Goal: Task Accomplishment & Management: Complete application form

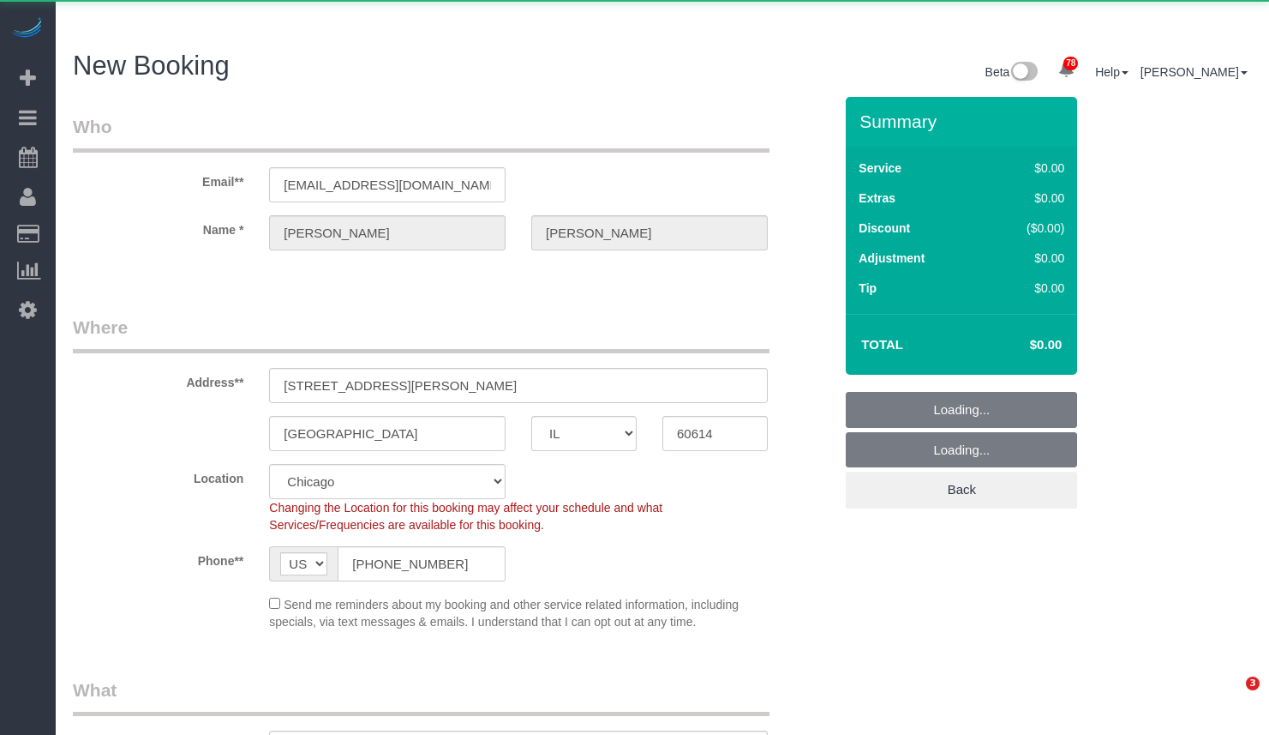
select select "IL"
select select "string:fspay-03f628dc-4f09-4b39-b0a4-31e33f7cb69e"
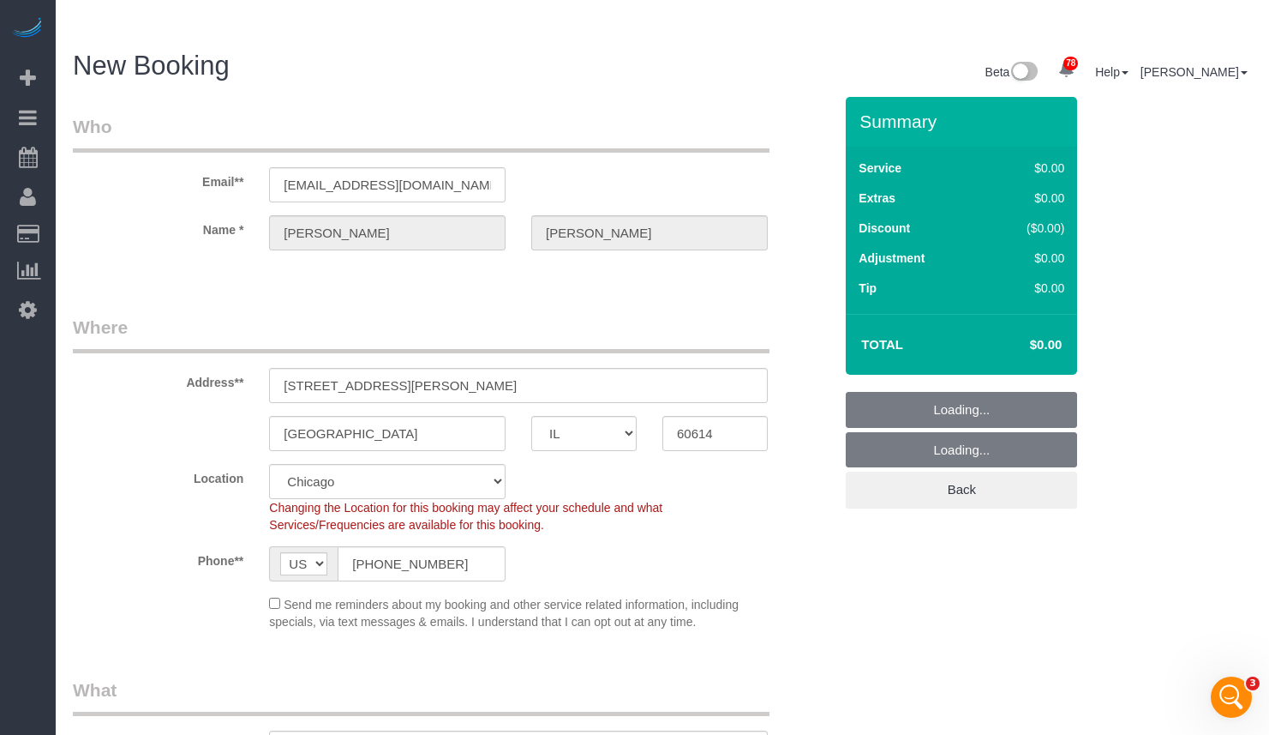
select select "object:3473"
select select "512"
select select "object:3704"
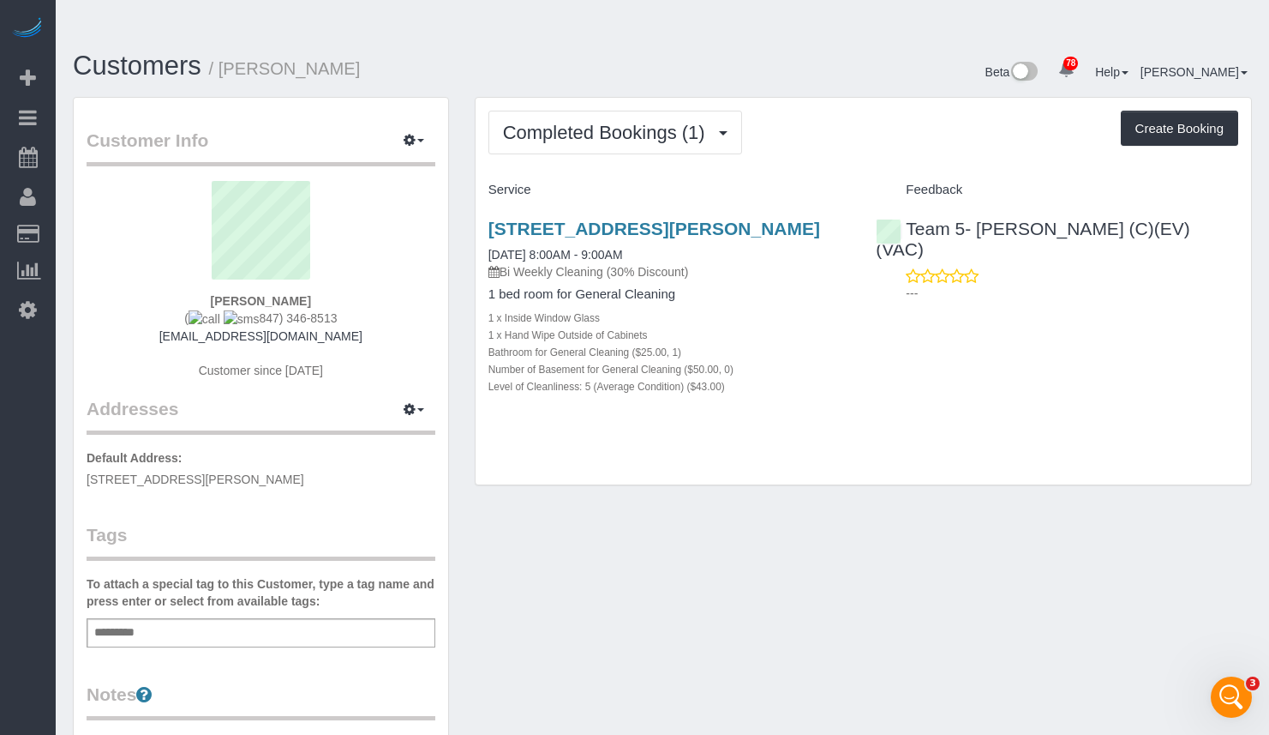
drag, startPoint x: 1189, startPoint y: 90, endPoint x: 1067, endPoint y: 109, distance: 123.2
click at [1017, 112] on div "Completed Bookings (1) Completed Bookings (1) Upcoming Bookings (0) Cancelled B…" at bounding box center [864, 133] width 750 height 44
drag, startPoint x: 1158, startPoint y: 102, endPoint x: 952, endPoint y: 135, distance: 208.4
click at [952, 135] on div "Completed Bookings (1) Completed Bookings (1) Upcoming Bookings (0) Cancelled B…" at bounding box center [864, 291] width 776 height 387
drag, startPoint x: 362, startPoint y: 34, endPoint x: 225, endPoint y: 37, distance: 137.2
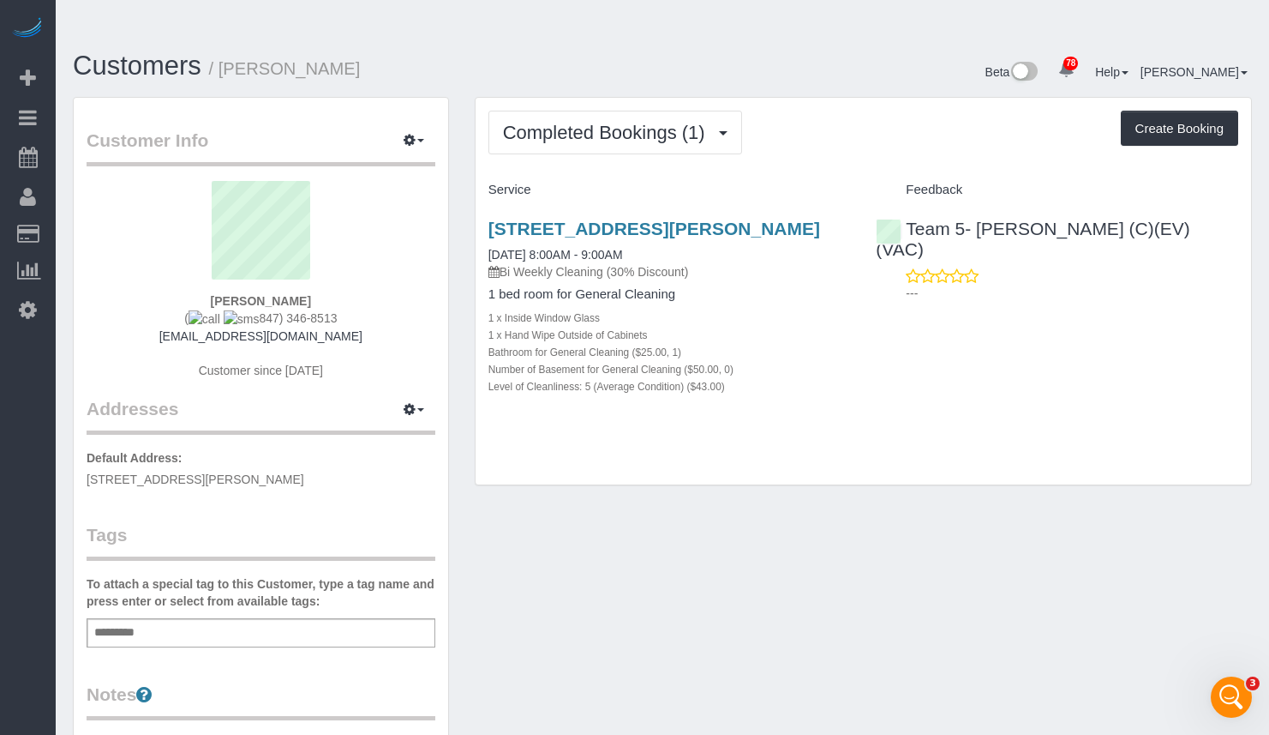
click at [225, 51] on h1 "Customers / [PERSON_NAME]" at bounding box center [361, 65] width 577 height 29
copy small "[PERSON_NAME]"
click at [1212, 111] on button "Create Booking" at bounding box center [1179, 129] width 117 height 36
click at [1201, 111] on button "Create Booking" at bounding box center [1179, 129] width 117 height 36
select select "IL"
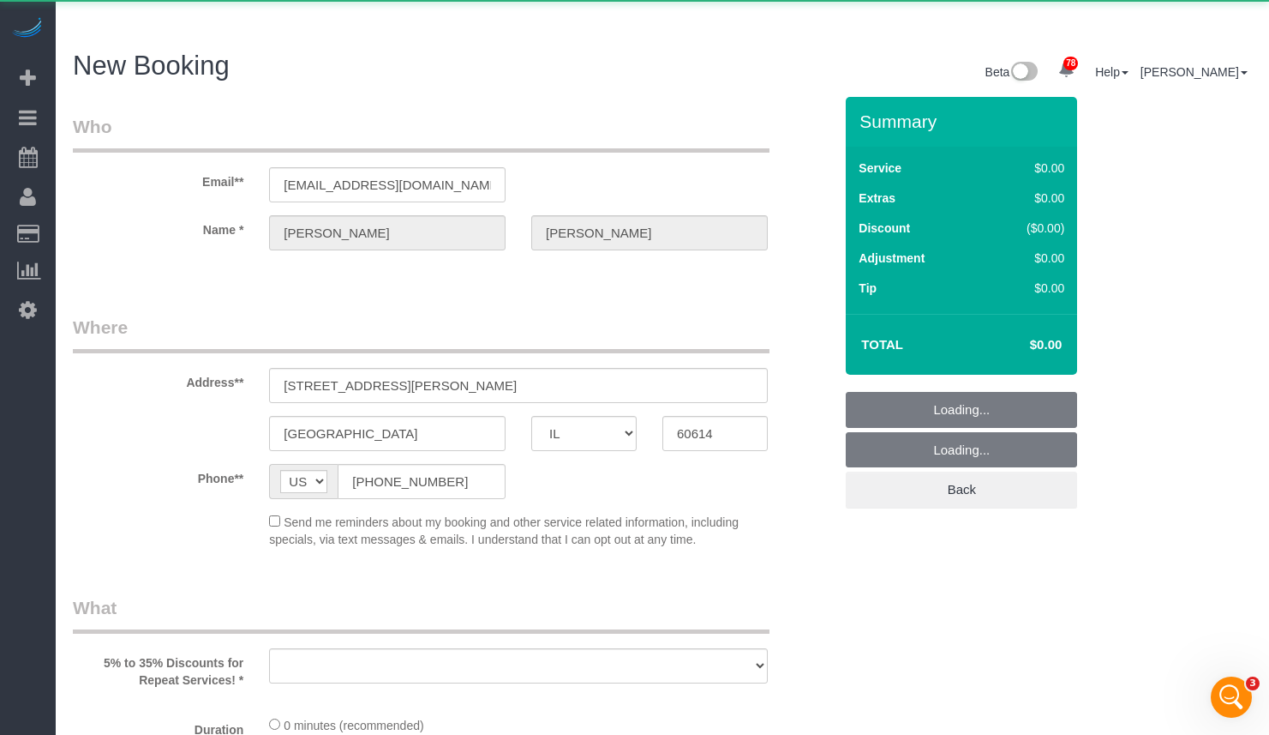
select select "object:4506"
select select "string:fspay-03f628dc-4f09-4b39-b0a4-31e33f7cb69e"
select select "512"
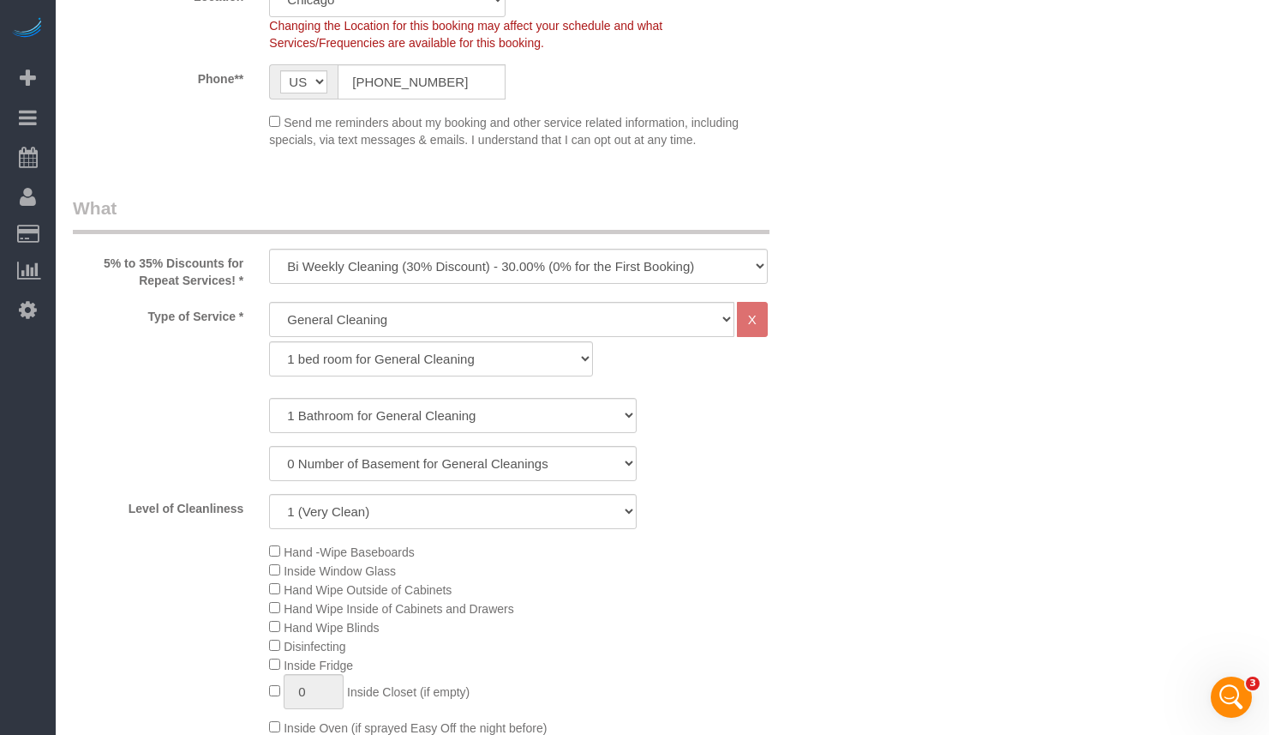
scroll to position [171, 0]
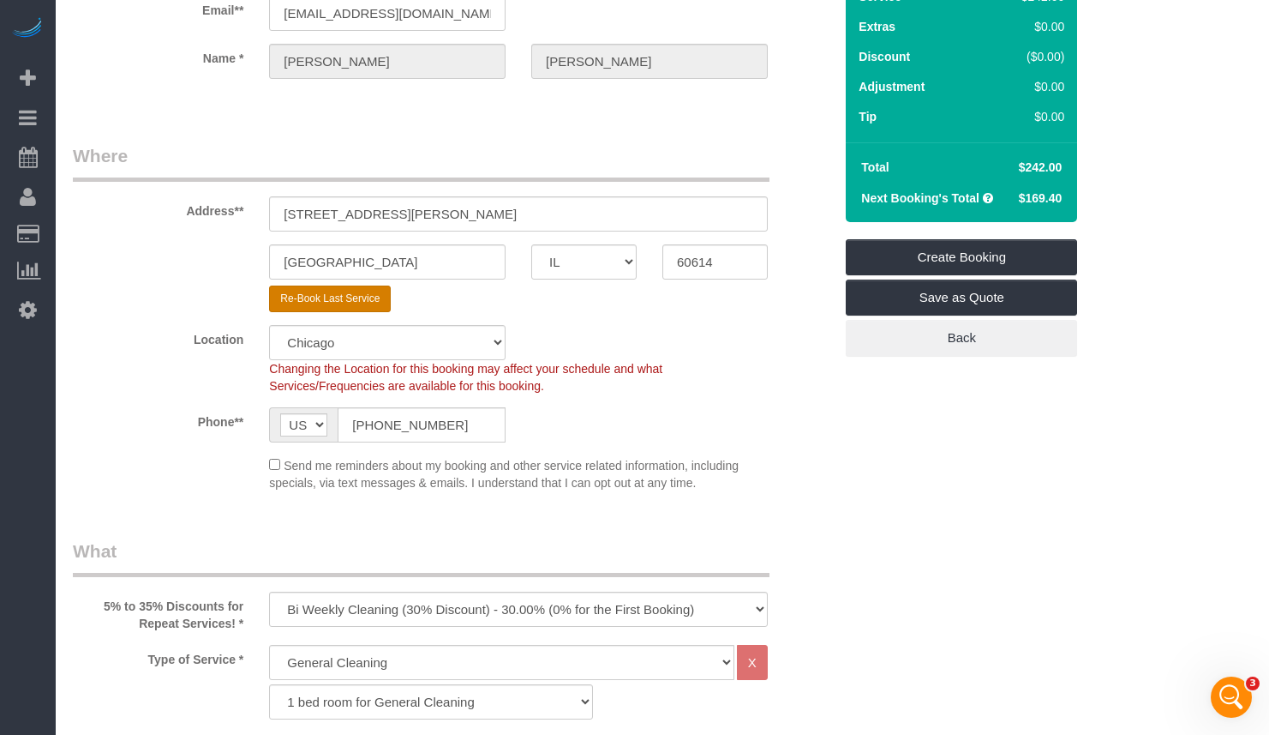
select select "object:4825"
click at [334, 285] on button "Re-Book Last Service" at bounding box center [330, 298] width 122 height 27
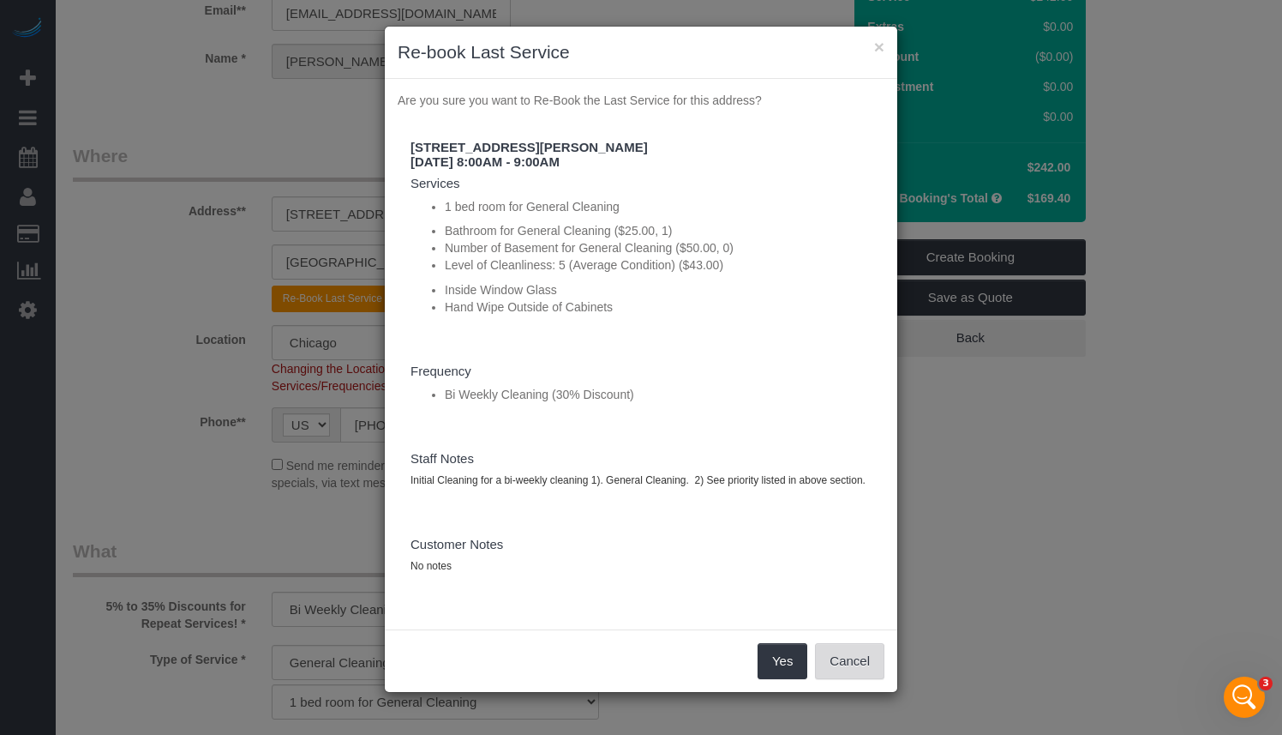
click at [861, 675] on button "Cancel" at bounding box center [849, 661] width 69 height 36
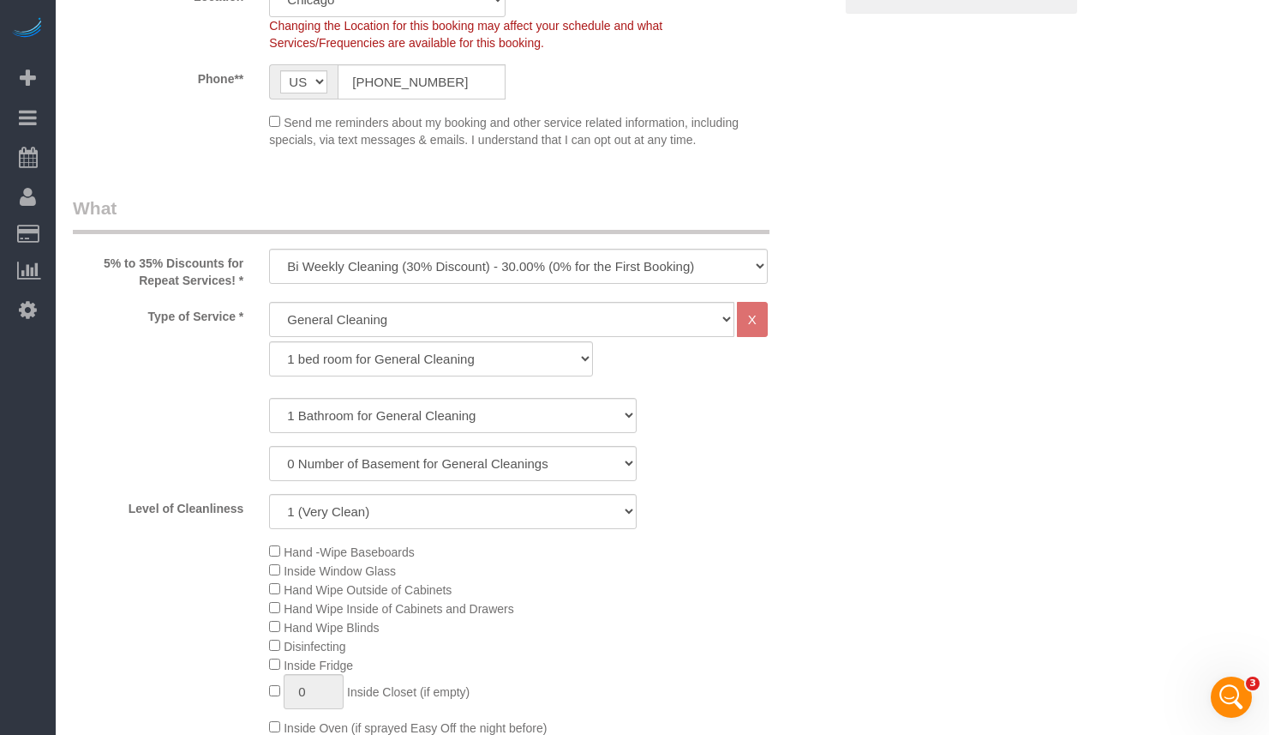
scroll to position [0, 0]
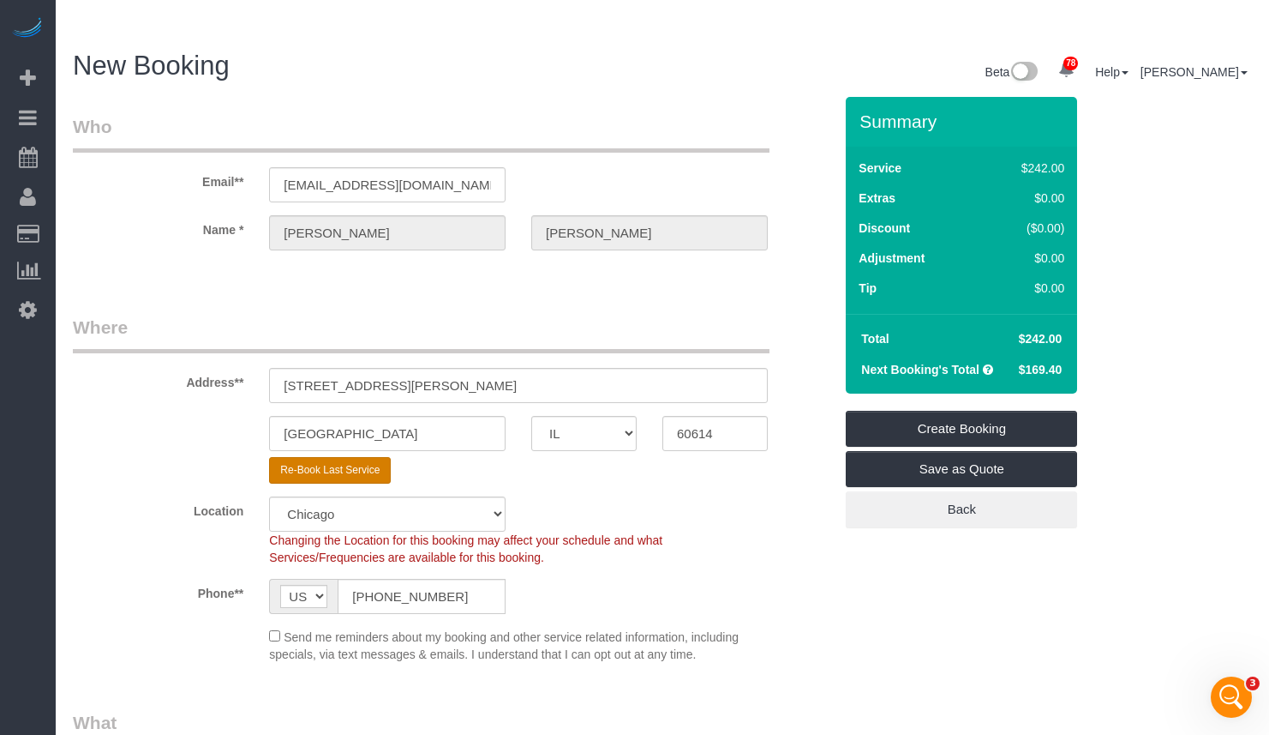
click at [333, 457] on button "Re-Book Last Service" at bounding box center [330, 470] width 122 height 27
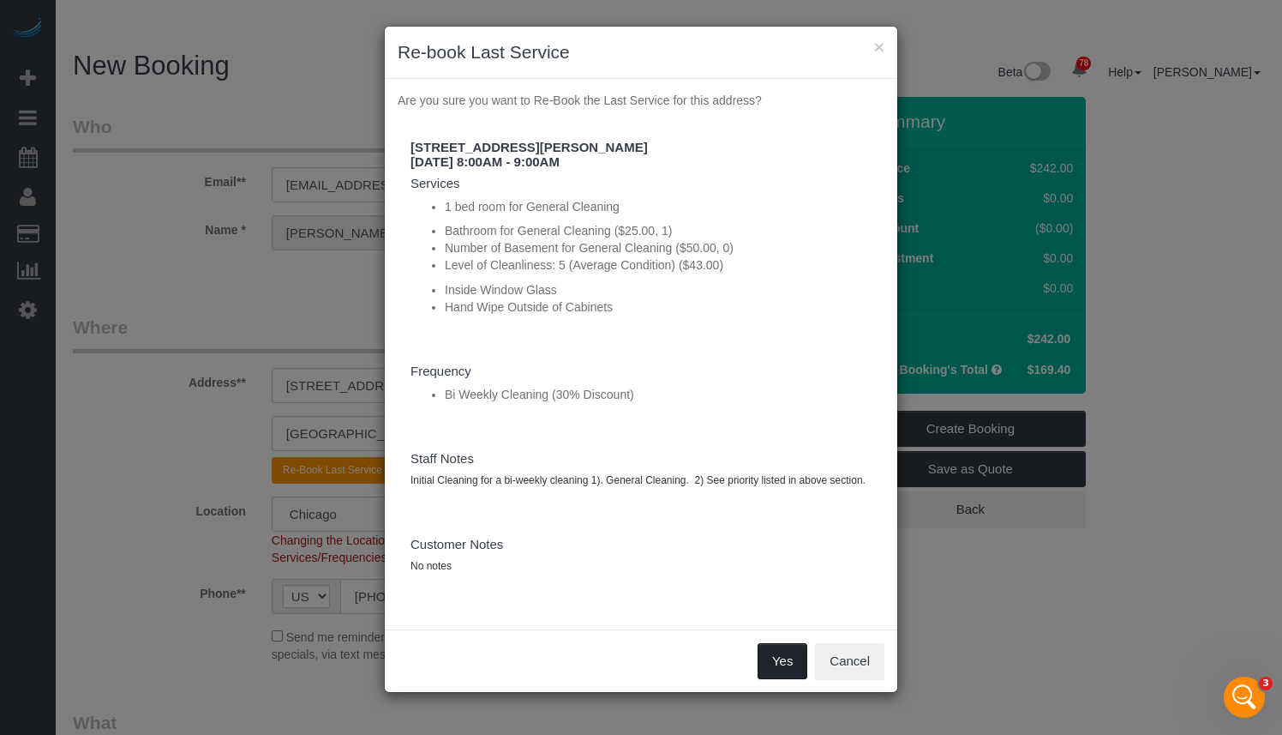
click at [771, 662] on button "Yes" at bounding box center [783, 661] width 50 height 36
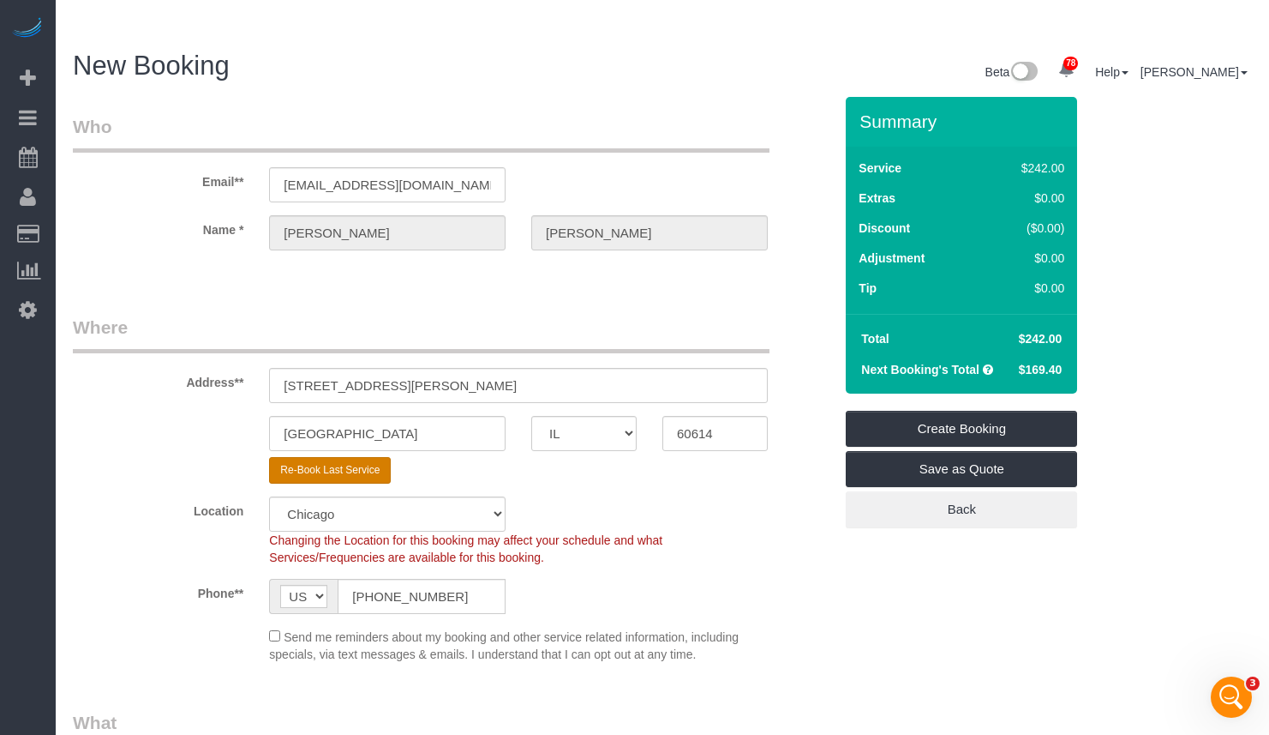
select select "string:fspay"
select select "? string:null ?"
type textarea "Initial Cleaning for a bi-weekly cleaning 1). General Cleaning. 2) See priority…"
select select "object:5212"
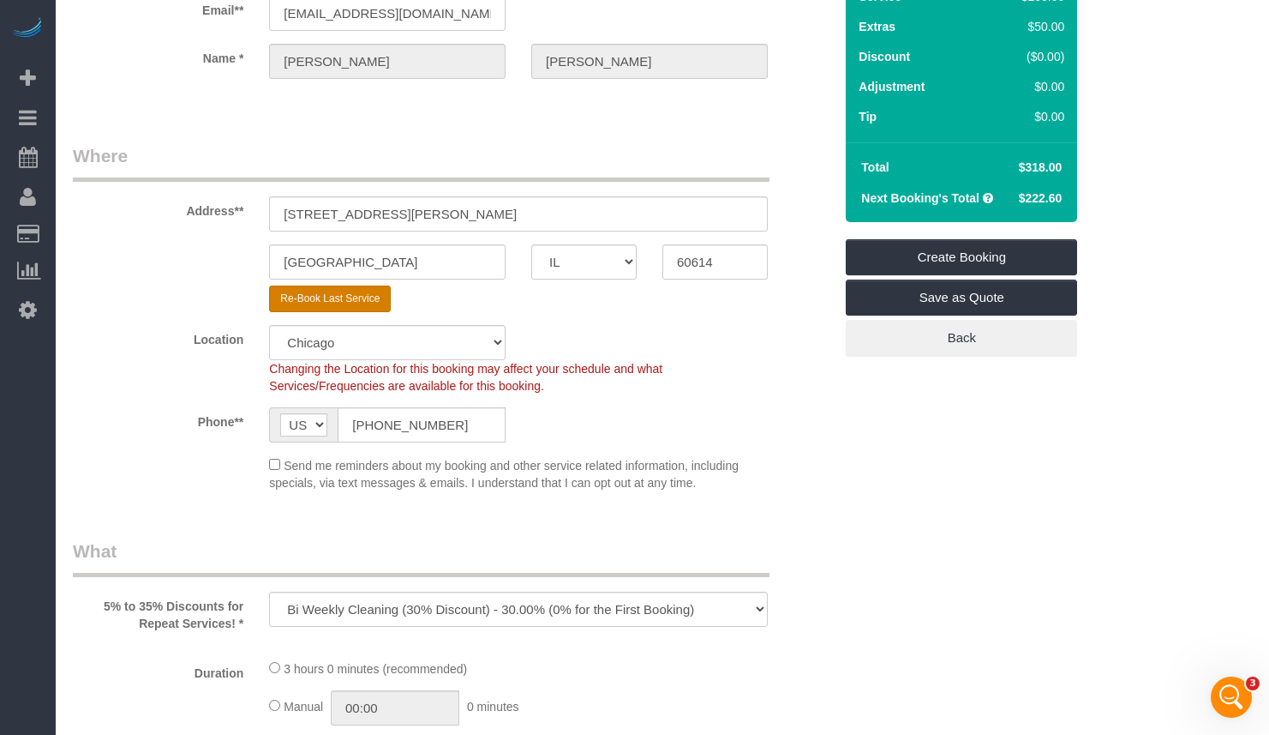
select select "number:1"
select select "number:66"
select select "number:139"
select select "number:106"
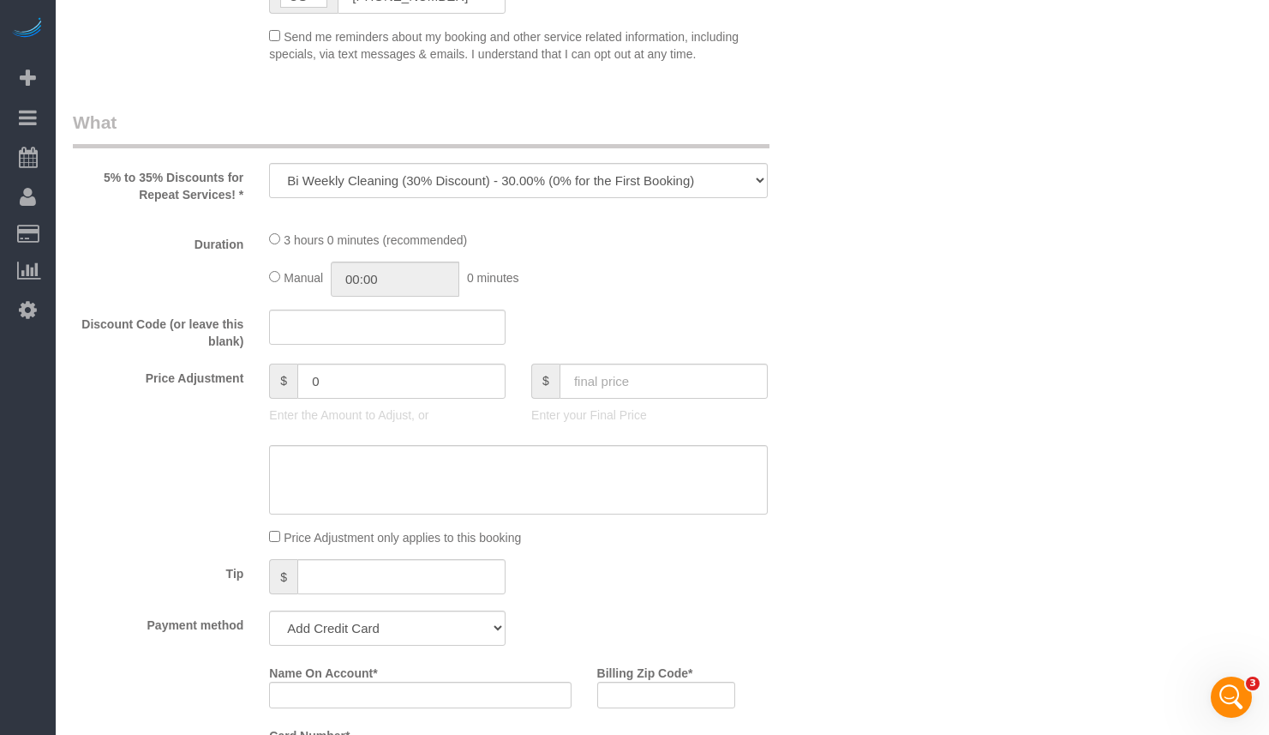
select select "512"
select select "5"
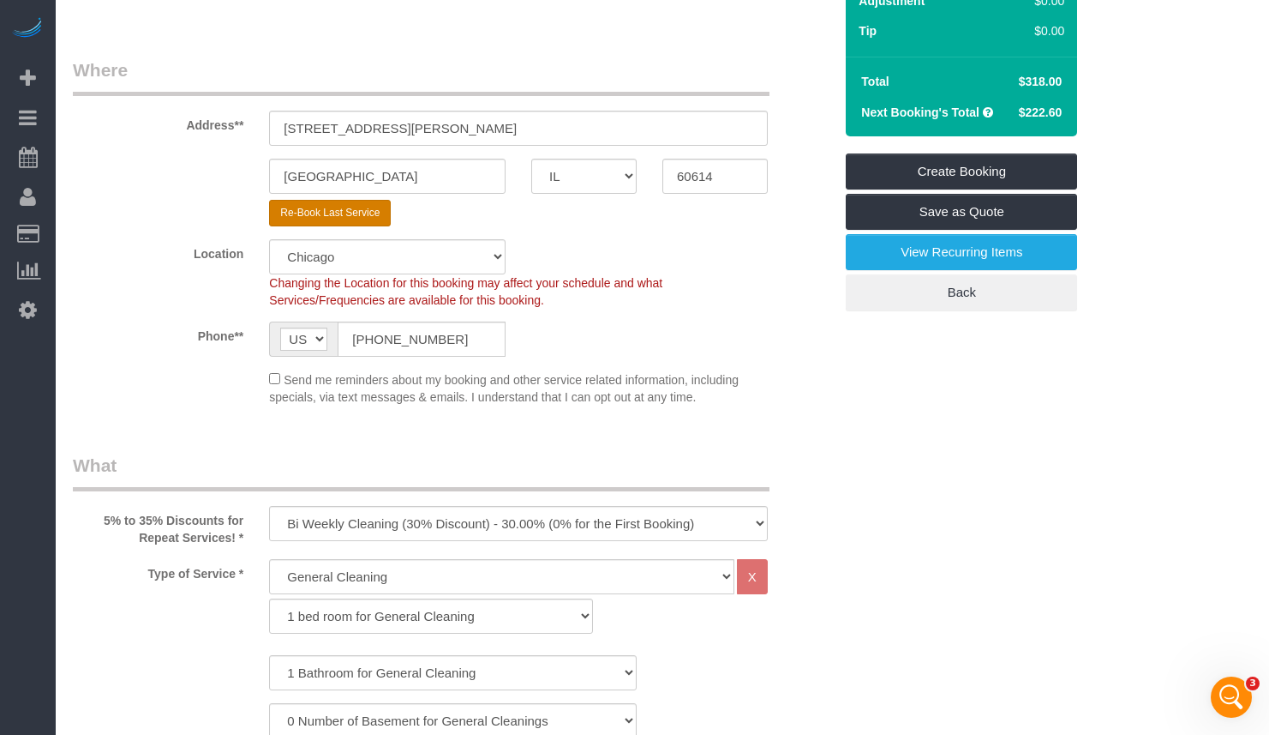
scroll to position [514, 0]
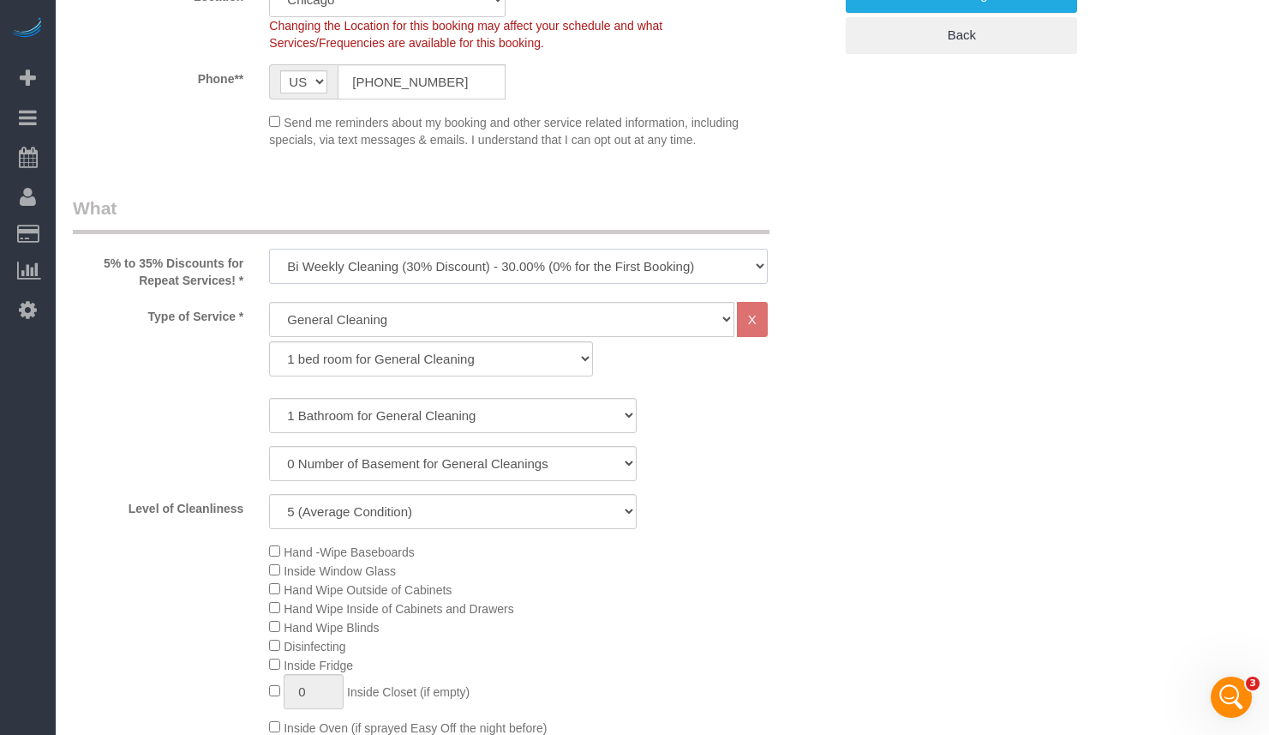
click at [483, 249] on select "One Time Cleaning Weekly Cleaning (35% Discount) - 35.00% (0% for the First Boo…" at bounding box center [518, 266] width 499 height 35
select select "object:5213"
click at [269, 249] on select "One Time Cleaning Weekly Cleaning (35% Discount) - 35.00% (0% for the First Boo…" at bounding box center [518, 266] width 499 height 35
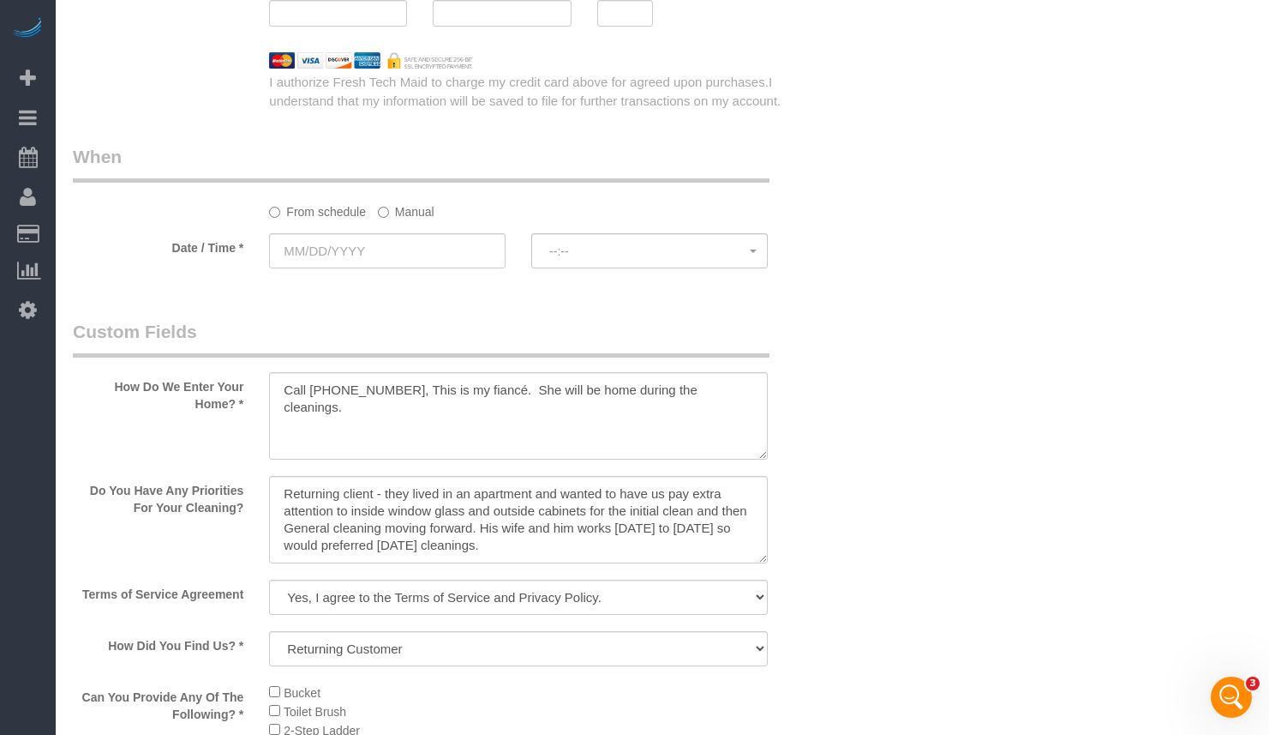
scroll to position [2143, 0]
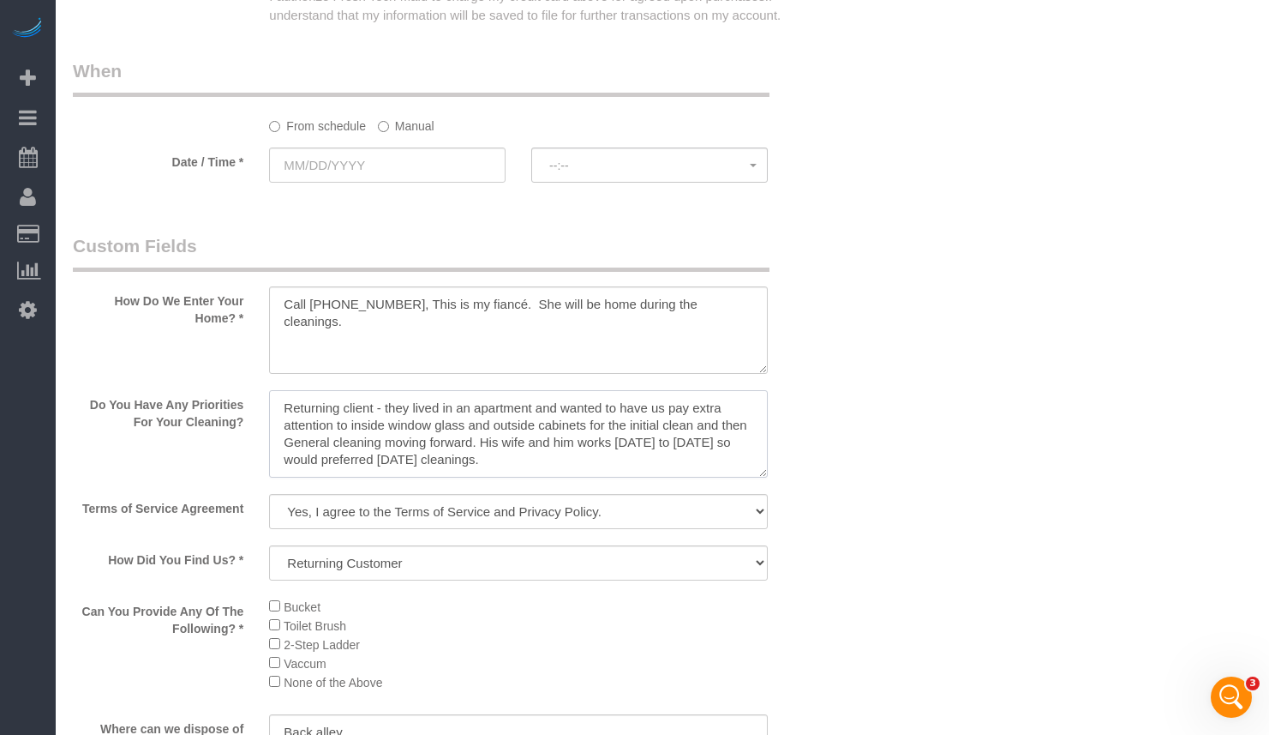
click at [531, 431] on textarea at bounding box center [518, 433] width 499 height 87
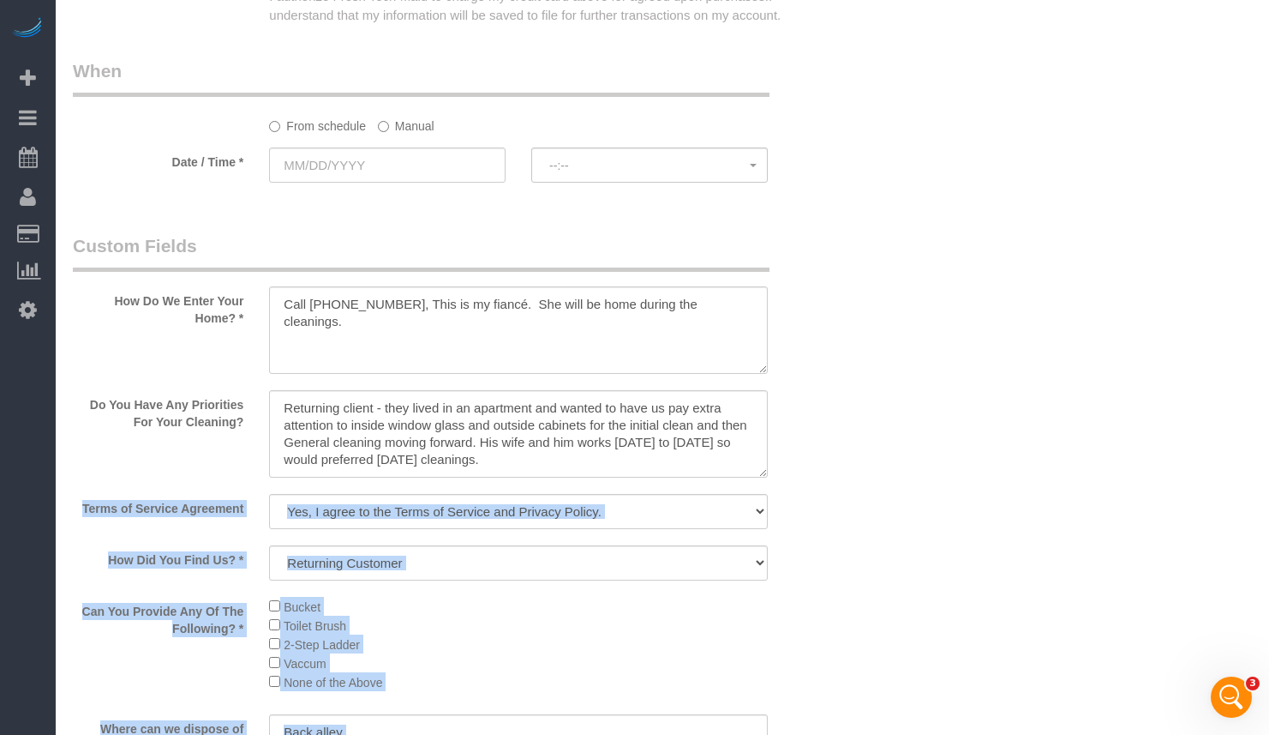
drag, startPoint x: 762, startPoint y: 442, endPoint x: 857, endPoint y: 623, distance: 204.4
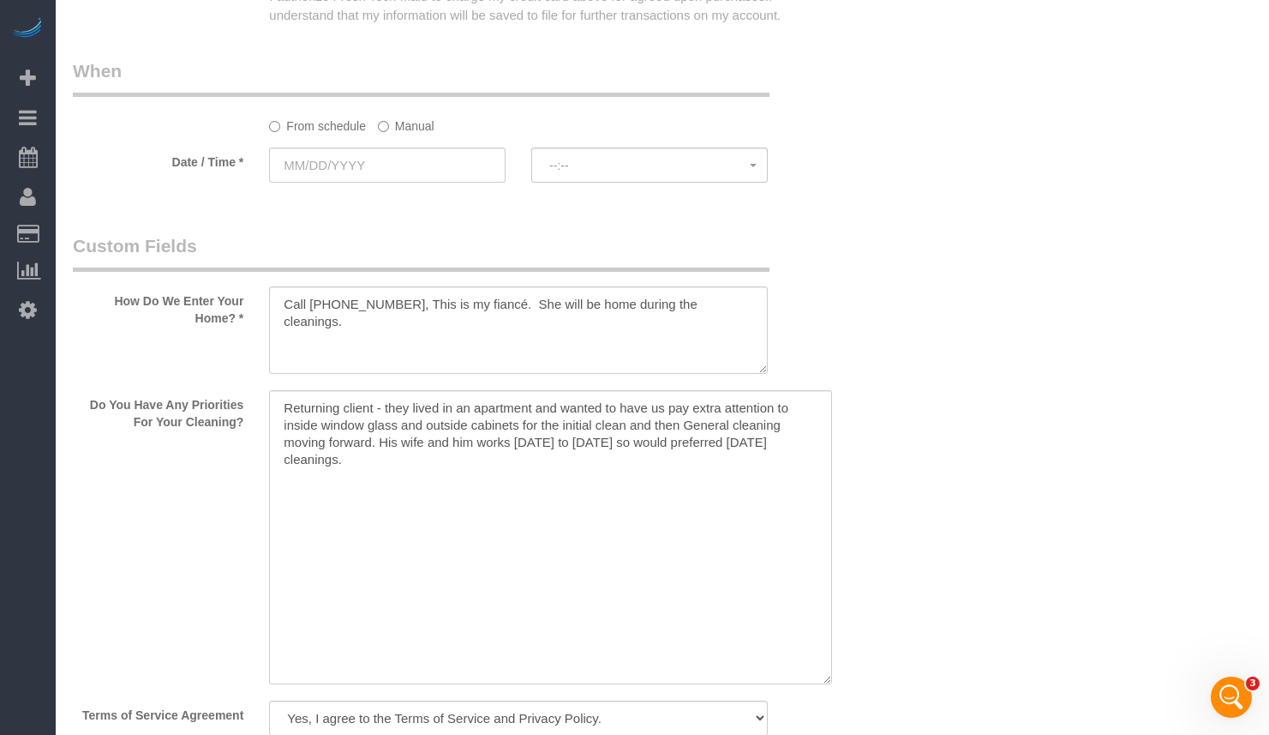
drag, startPoint x: 759, startPoint y: 438, endPoint x: 825, endPoint y: 645, distance: 216.6
click at [825, 645] on textarea at bounding box center [550, 537] width 563 height 294
click at [790, 403] on textarea at bounding box center [550, 537] width 563 height 294
click at [400, 428] on textarea at bounding box center [550, 537] width 563 height 294
drag, startPoint x: 281, startPoint y: 456, endPoint x: 264, endPoint y: 456, distance: 17.1
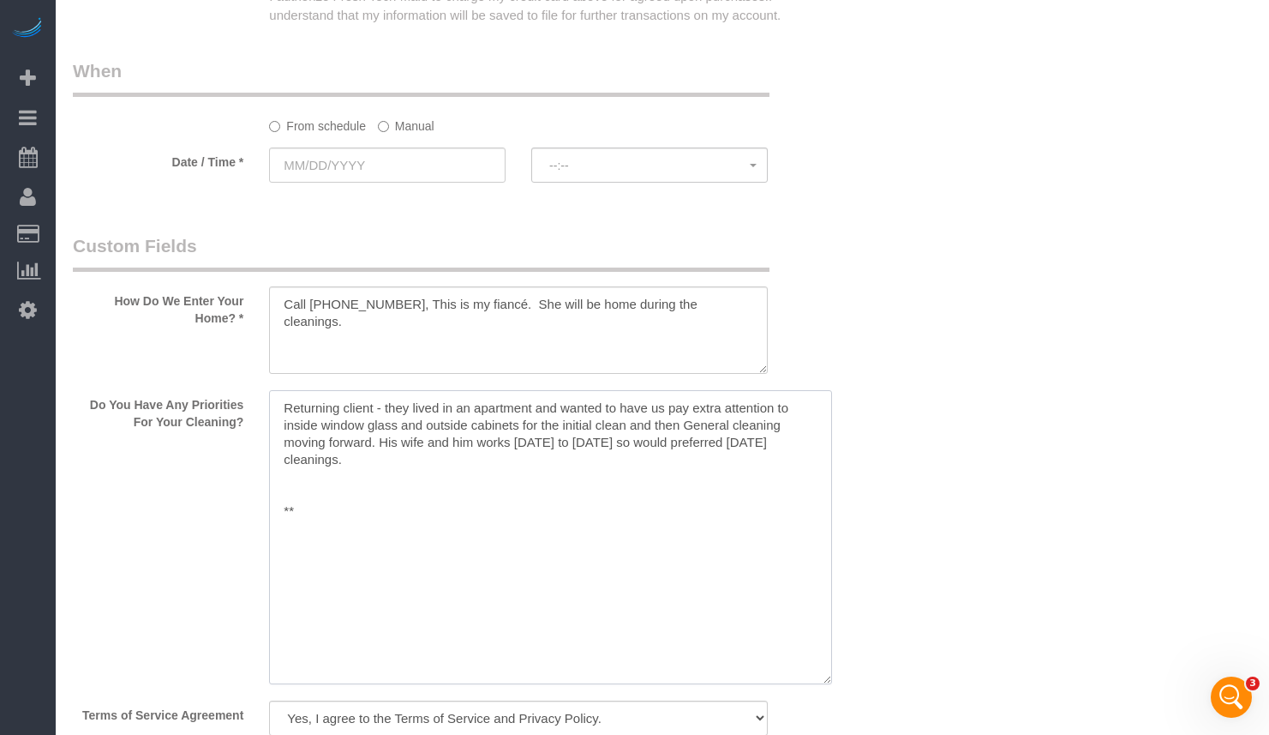
click at [264, 456] on div at bounding box center [518, 538] width 525 height 297
click at [285, 390] on textarea at bounding box center [550, 537] width 563 height 294
paste textarea "**"
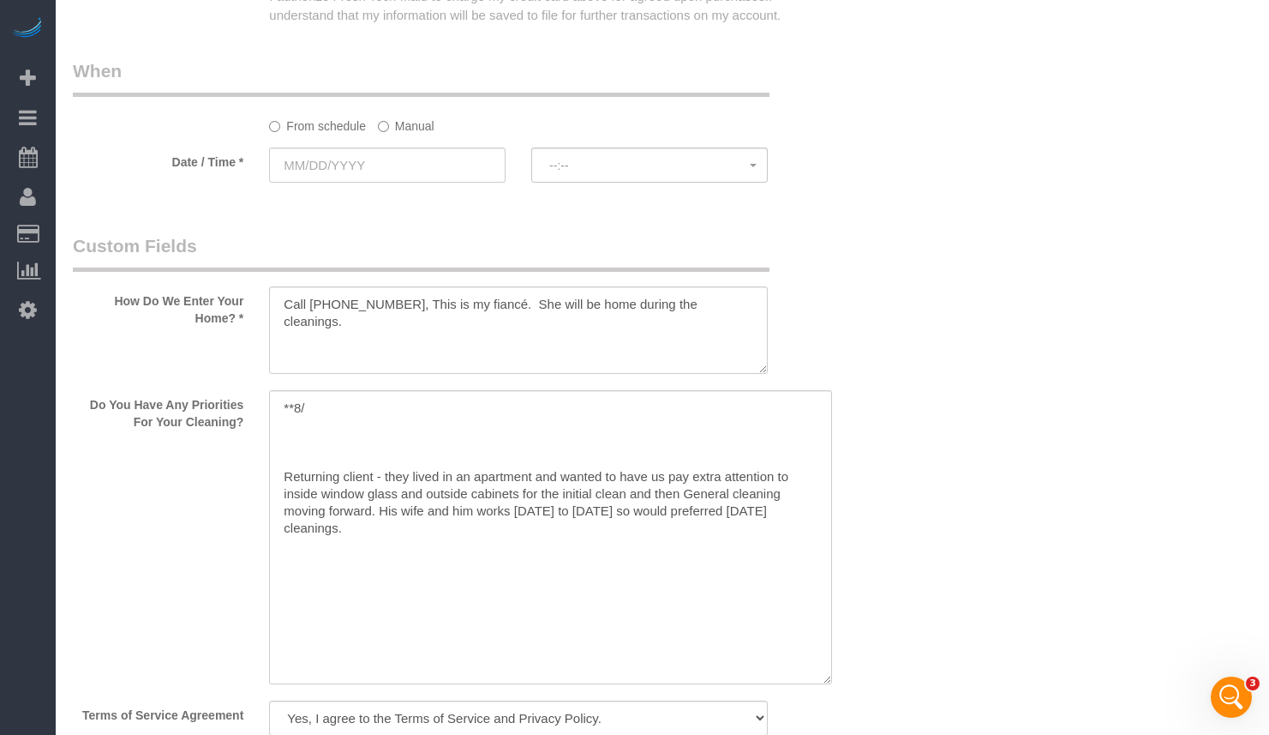
scroll to position [2229, 0]
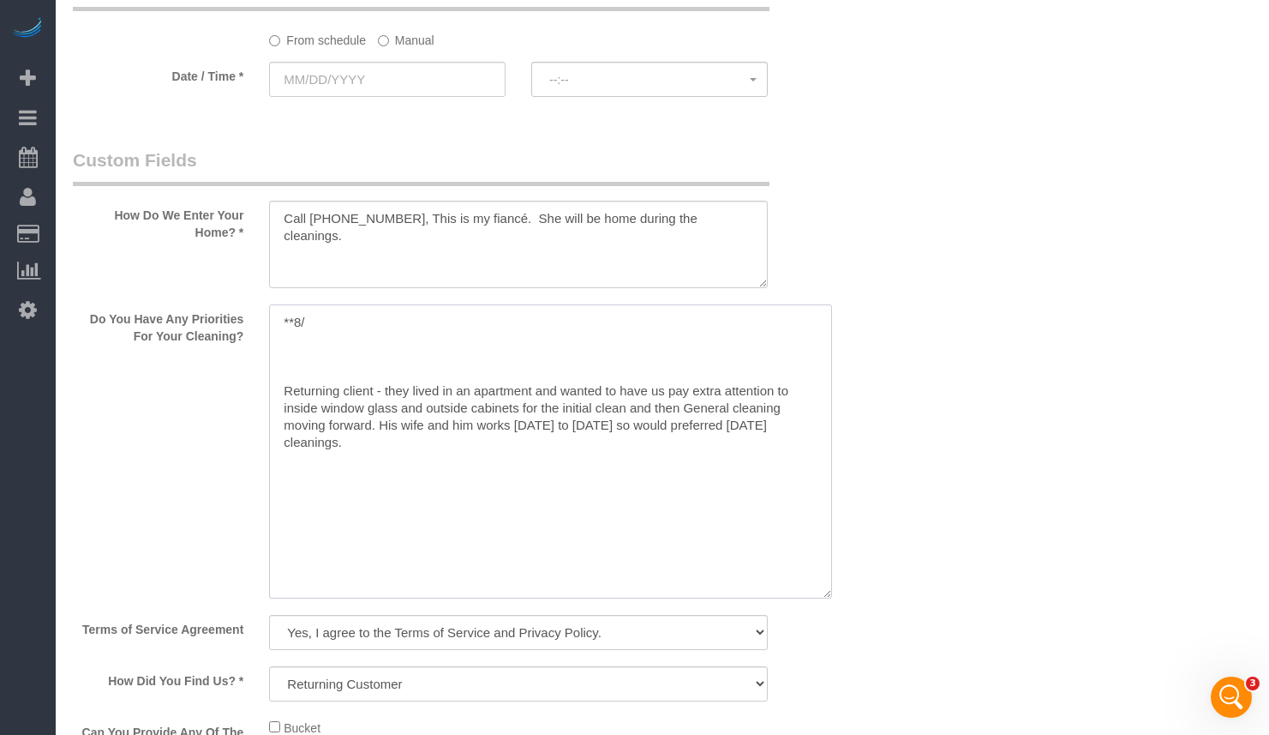
click at [405, 304] on textarea at bounding box center [550, 451] width 563 height 294
click at [403, 304] on textarea at bounding box center [550, 451] width 563 height 294
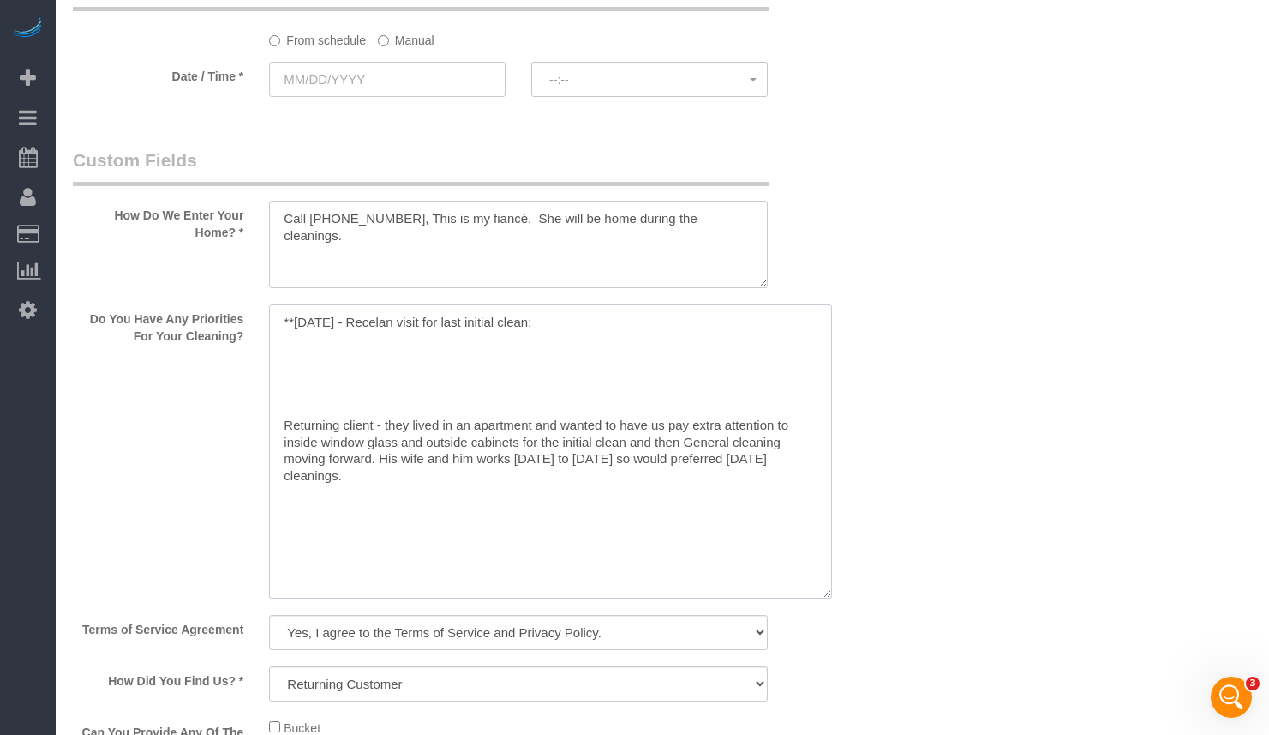
paste textarea "- Dirt in a corner: corners of apartment (Which room? Everywhere? Everywhere, m…"
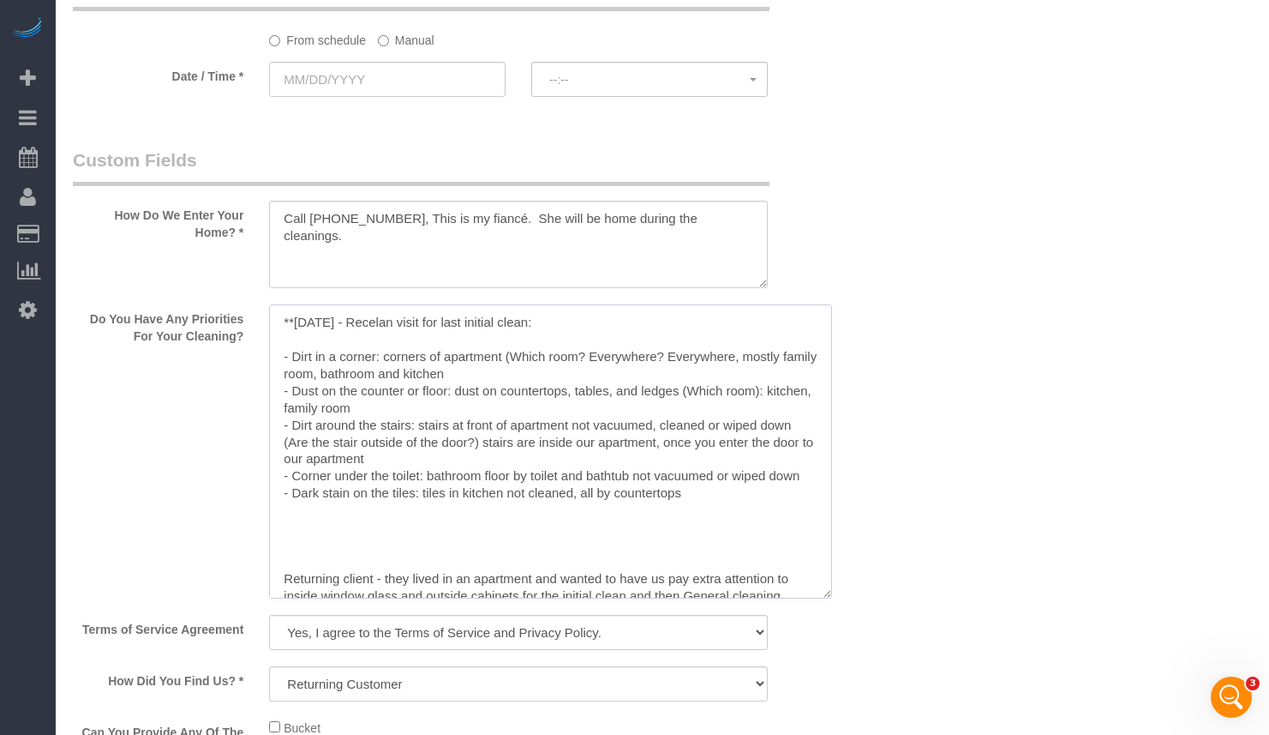
scroll to position [101, 0]
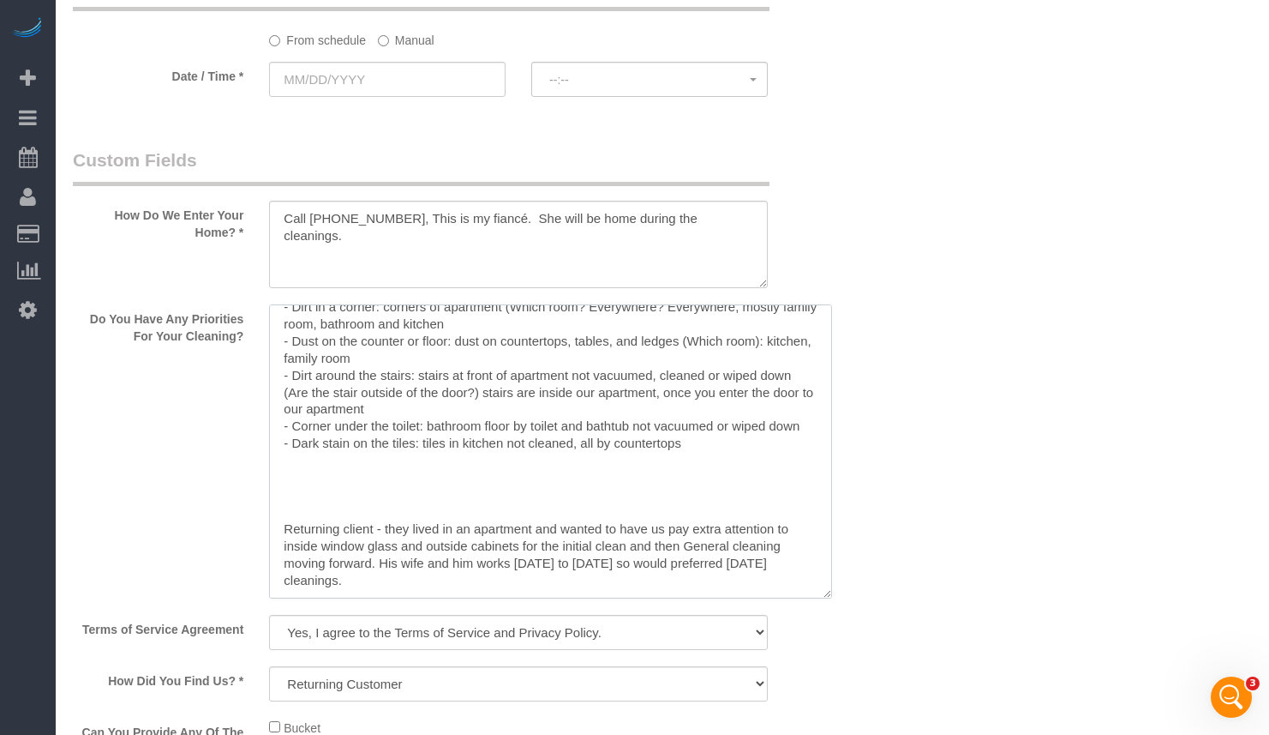
click at [309, 422] on textarea at bounding box center [550, 451] width 563 height 294
click at [283, 445] on textarea at bounding box center [550, 451] width 563 height 294
click at [321, 400] on textarea at bounding box center [550, 451] width 563 height 294
click at [465, 437] on textarea at bounding box center [550, 451] width 563 height 294
click at [298, 392] on textarea at bounding box center [550, 451] width 563 height 294
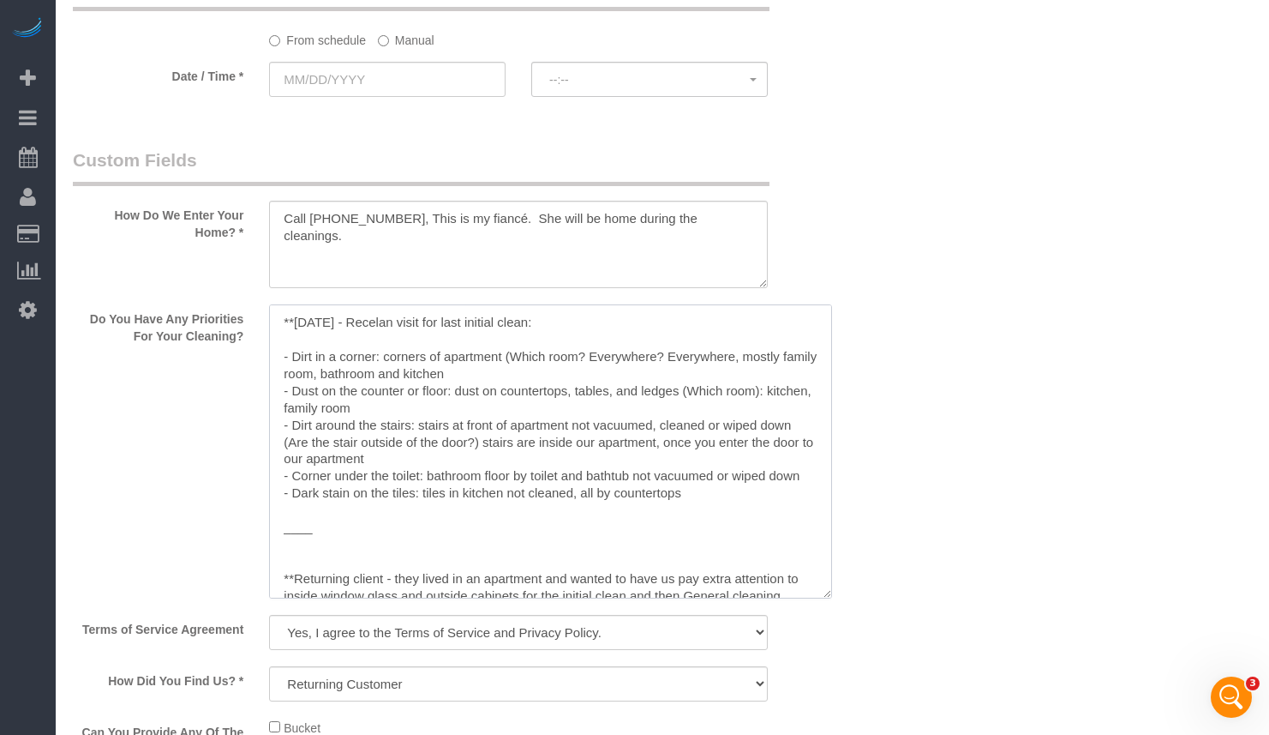
scroll to position [2143, 0]
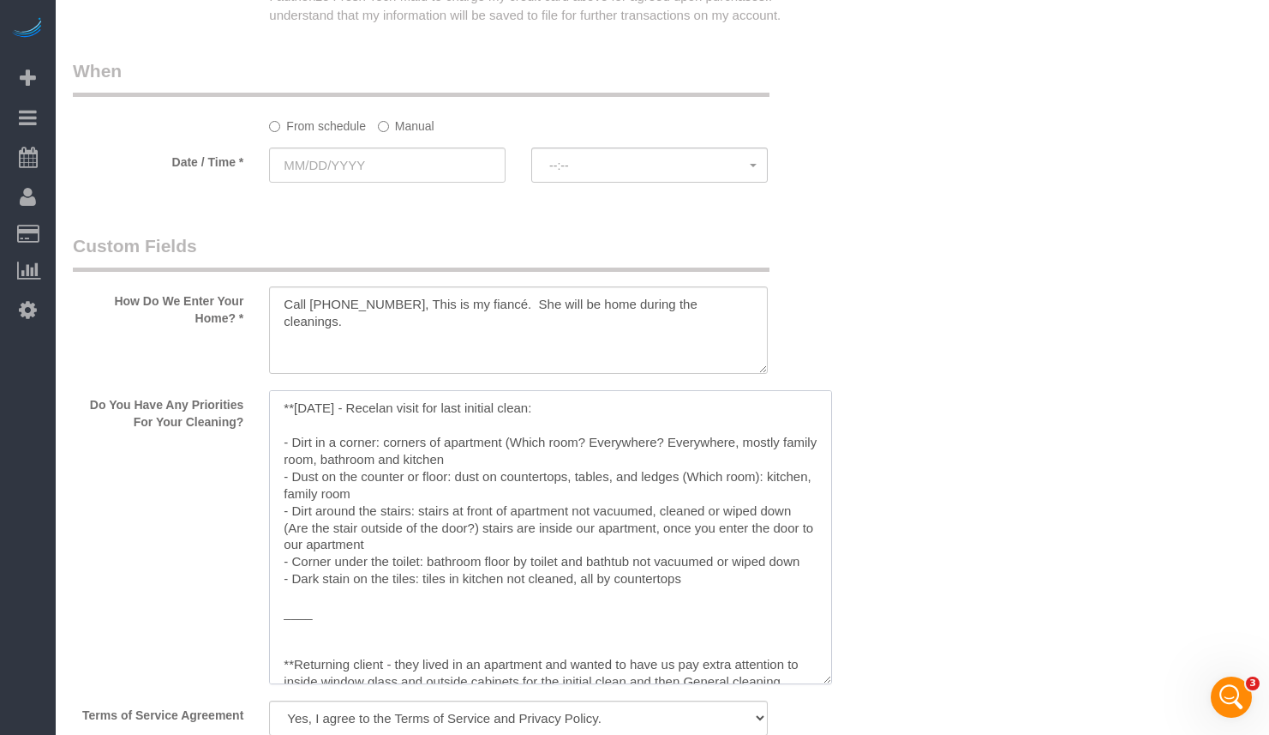
click at [390, 390] on textarea at bounding box center [550, 537] width 563 height 294
click at [515, 417] on textarea at bounding box center [550, 537] width 563 height 294
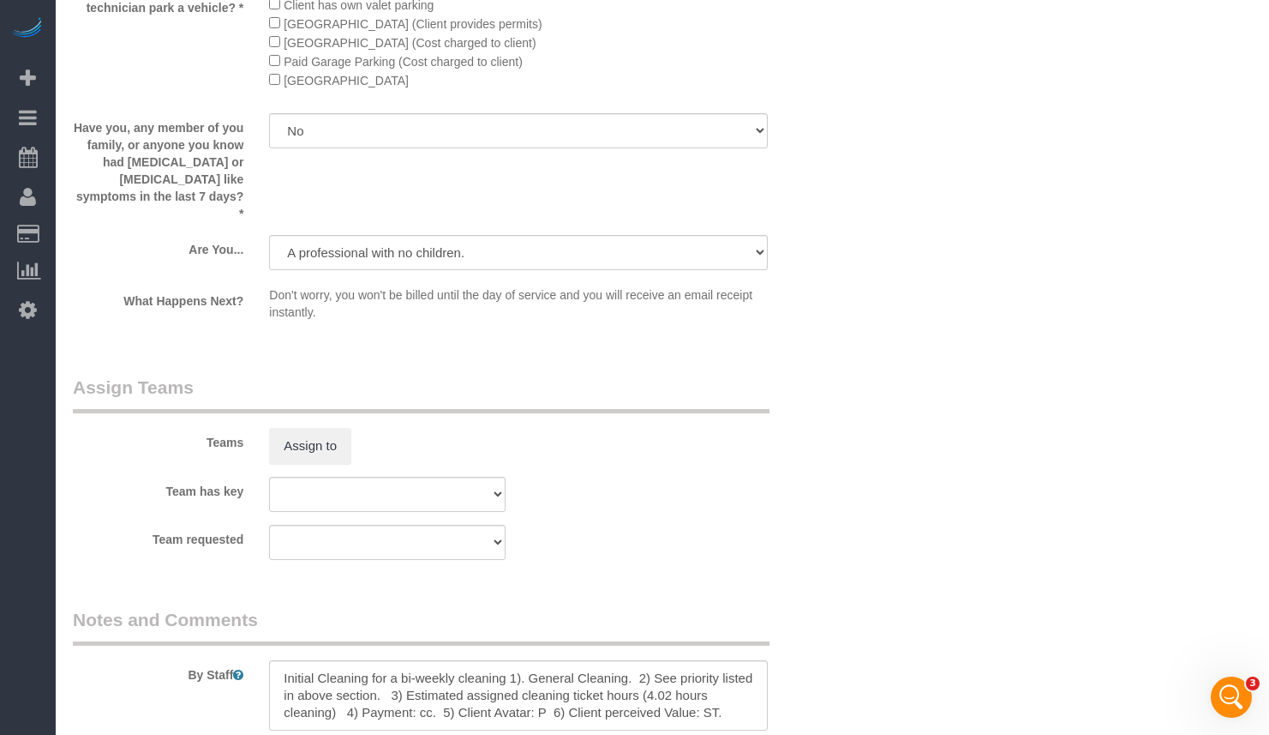
scroll to position [3365, 0]
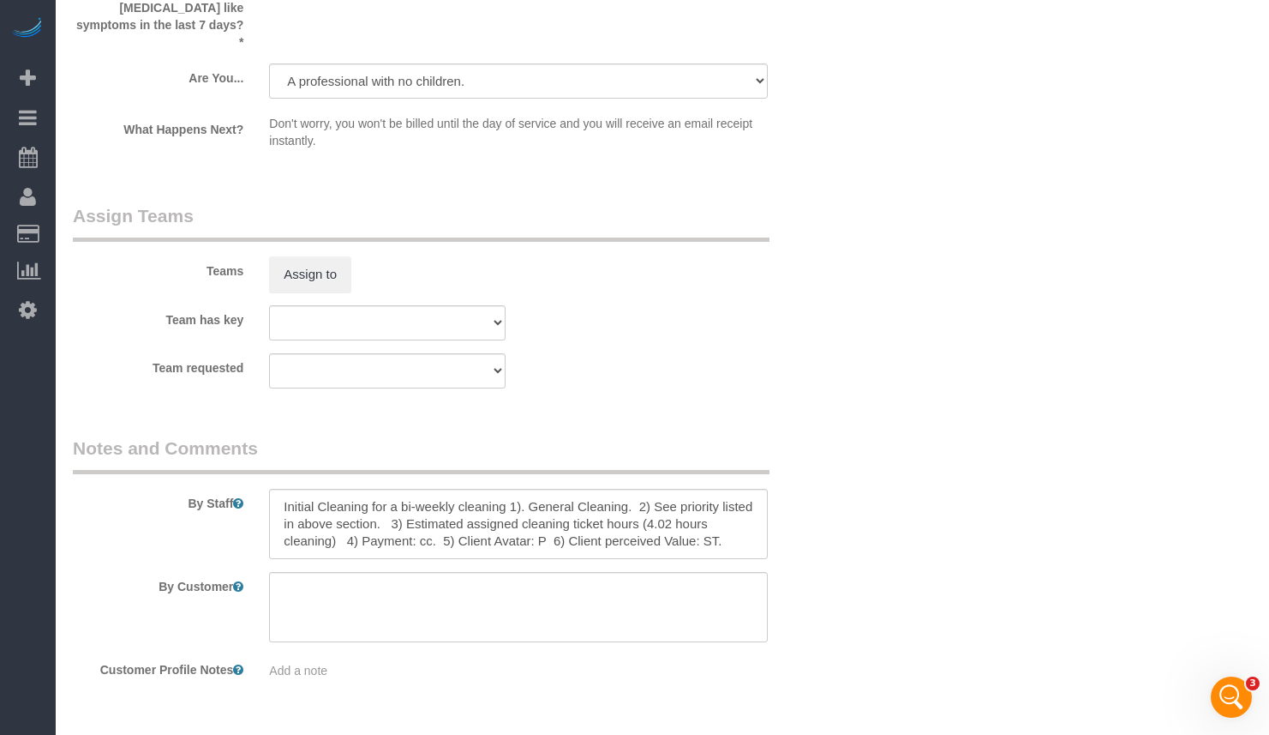
type textarea "**[DATE] - Reclean visit for last initial clean: - Dirt in a corner: corners of…"
click at [504, 489] on textarea at bounding box center [518, 524] width 499 height 70
click at [401, 489] on textarea at bounding box center [518, 524] width 499 height 70
click at [584, 489] on textarea at bounding box center [518, 524] width 499 height 70
click at [495, 489] on textarea at bounding box center [518, 524] width 499 height 70
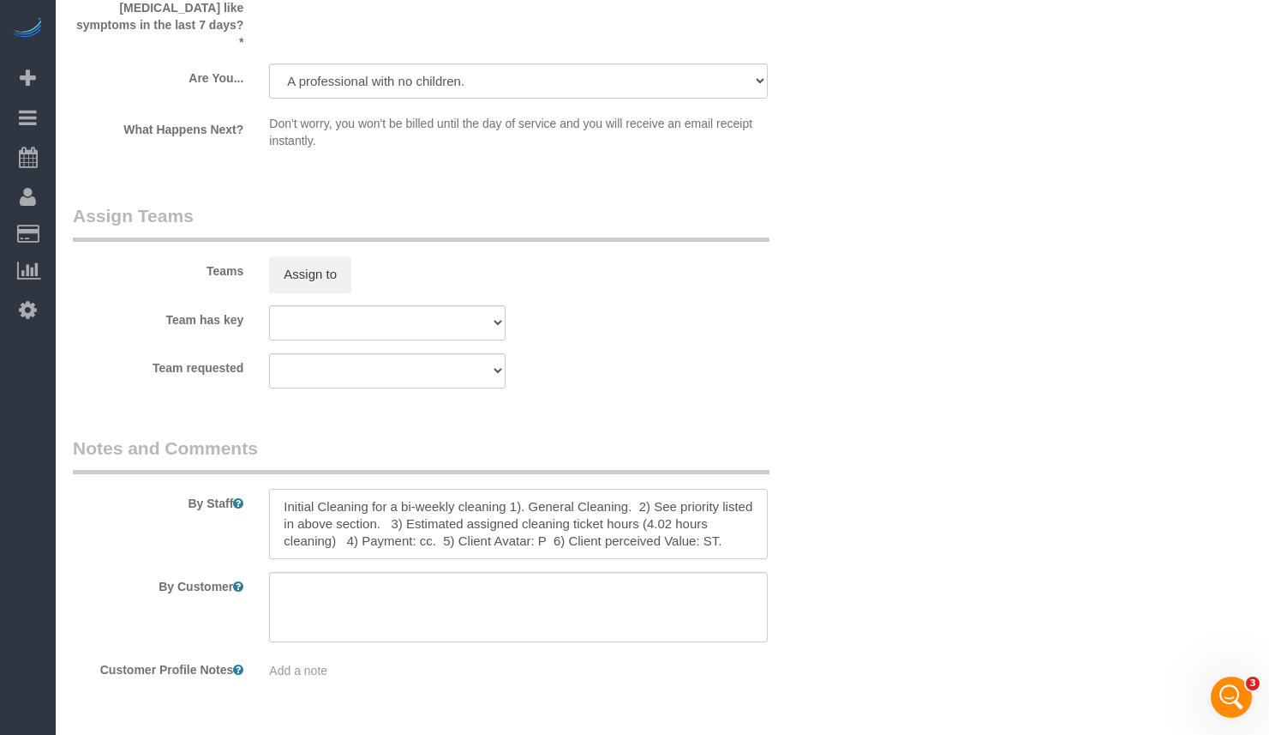
drag, startPoint x: 500, startPoint y: 459, endPoint x: 279, endPoint y: 459, distance: 221.2
click at [279, 489] on textarea at bounding box center [518, 524] width 499 height 70
click at [645, 489] on textarea at bounding box center [518, 524] width 499 height 70
click at [441, 489] on textarea at bounding box center [518, 524] width 499 height 70
click at [679, 489] on textarea at bounding box center [518, 524] width 499 height 70
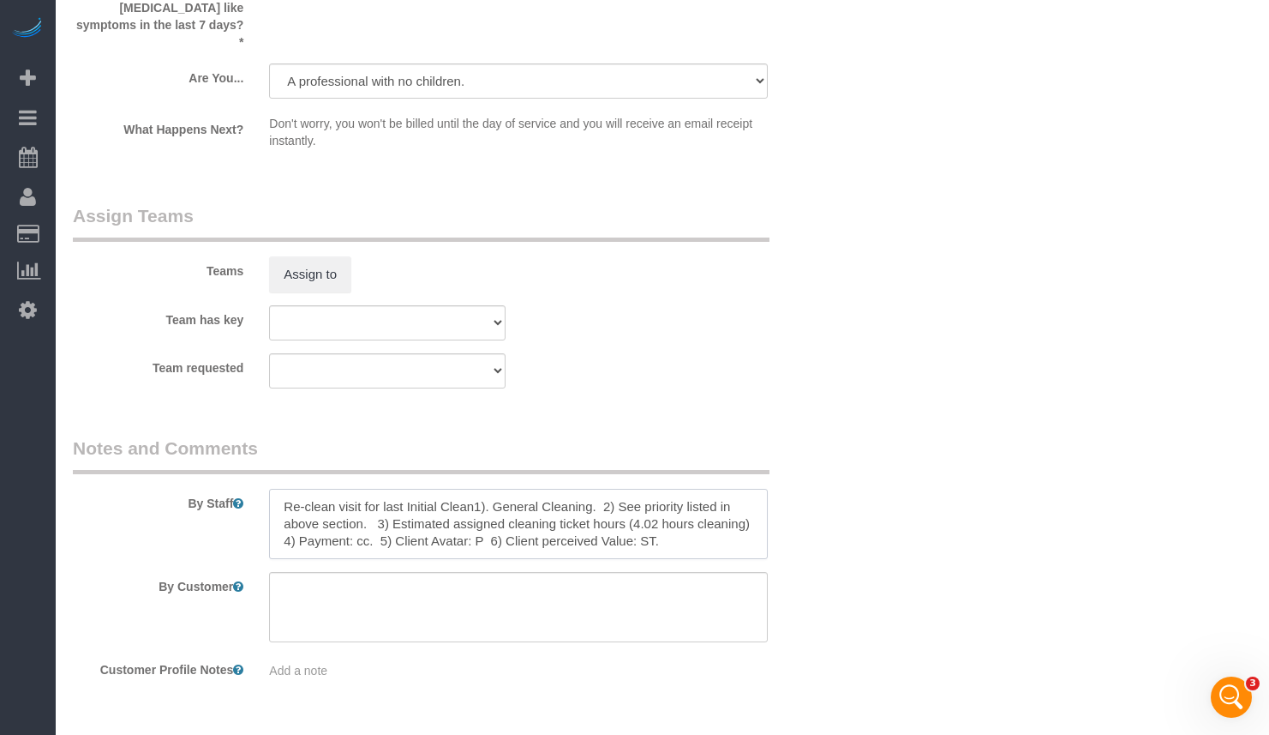
click at [621, 489] on textarea at bounding box center [518, 524] width 499 height 70
drag, startPoint x: 610, startPoint y: 475, endPoint x: 595, endPoint y: 476, distance: 15.5
click at [595, 489] on textarea at bounding box center [518, 524] width 499 height 70
click at [723, 493] on textarea at bounding box center [518, 524] width 499 height 70
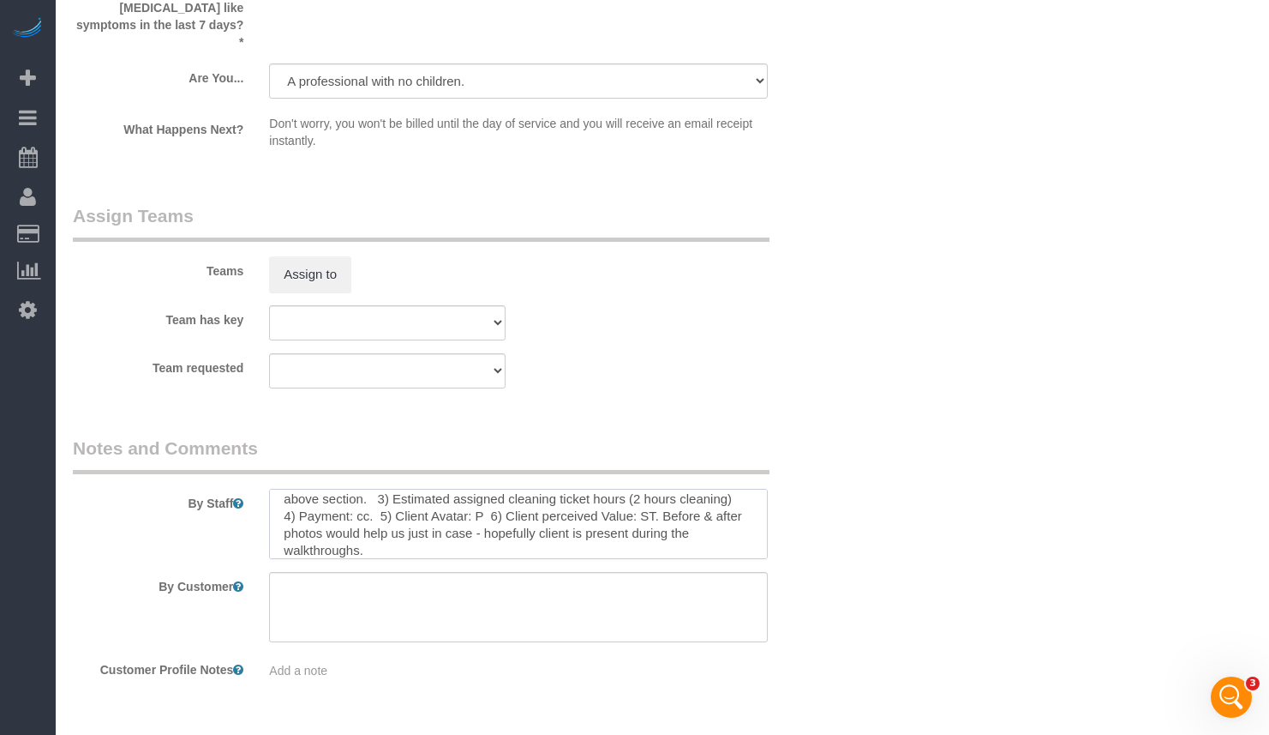
click at [359, 499] on textarea at bounding box center [518, 524] width 499 height 70
click at [508, 495] on textarea at bounding box center [518, 524] width 499 height 70
drag, startPoint x: 478, startPoint y: 481, endPoint x: 652, endPoint y: 467, distance: 174.5
click at [652, 489] on textarea at bounding box center [518, 524] width 499 height 70
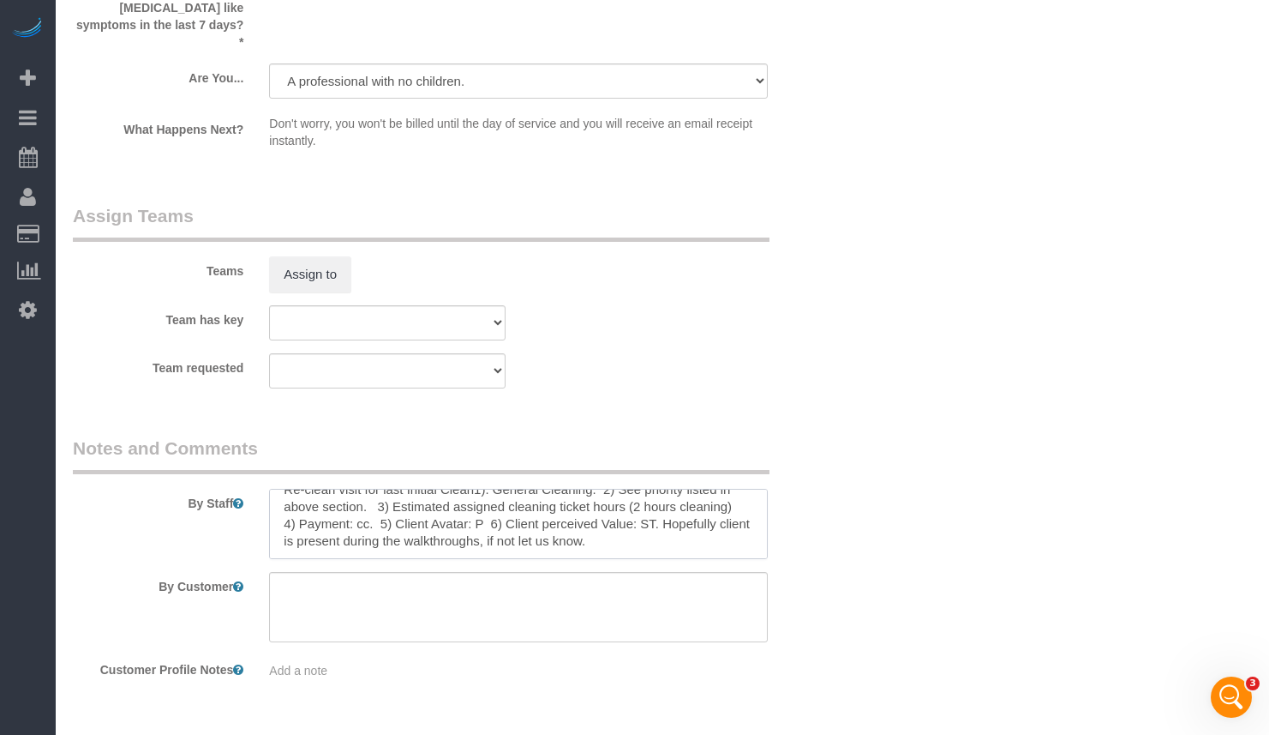
click at [633, 494] on textarea at bounding box center [518, 524] width 499 height 70
paste textarea "Before & after photos would help us just in case - h"
click at [669, 489] on textarea at bounding box center [518, 524] width 499 height 70
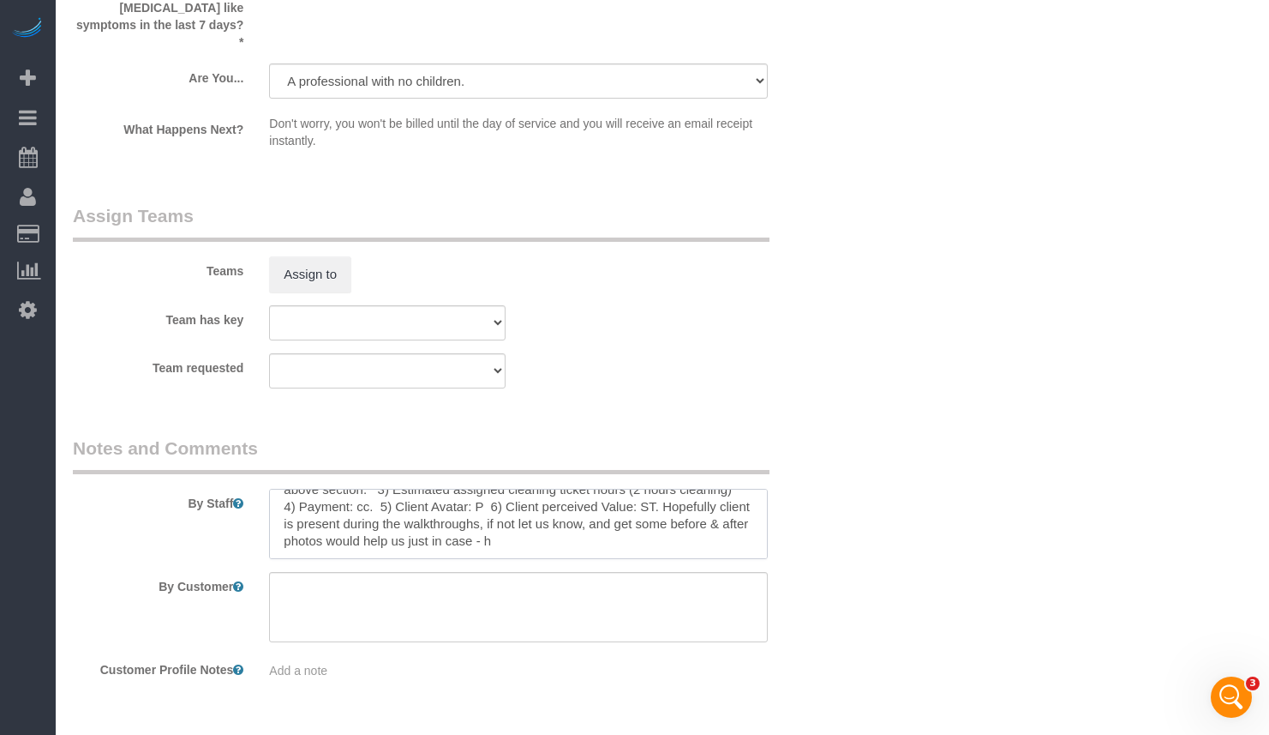
drag, startPoint x: 523, startPoint y: 496, endPoint x: 319, endPoint y: 496, distance: 204.0
click at [319, 496] on textarea at bounding box center [518, 524] width 499 height 70
drag, startPoint x: 459, startPoint y: 499, endPoint x: 320, endPoint y: 499, distance: 138.9
click at [320, 499] on textarea at bounding box center [518, 524] width 499 height 70
click at [479, 489] on textarea at bounding box center [518, 524] width 499 height 70
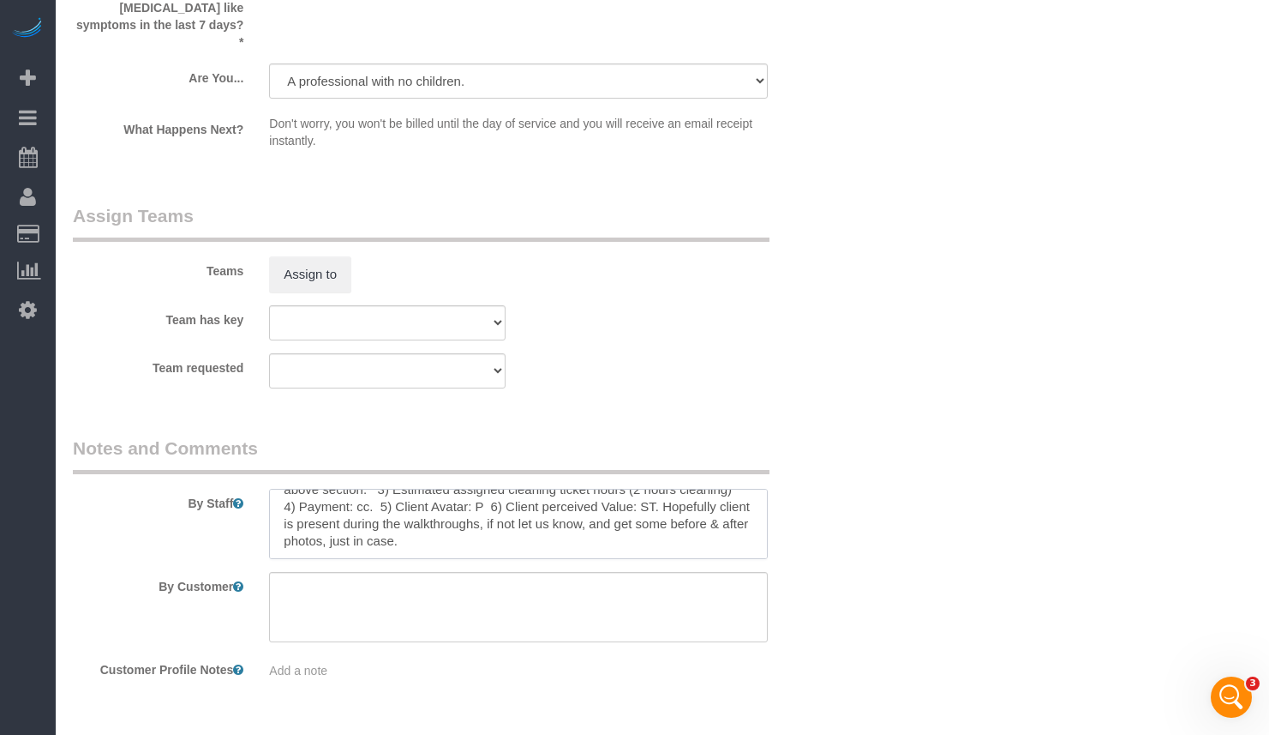
drag, startPoint x: 417, startPoint y: 494, endPoint x: 321, endPoint y: 500, distance: 95.3
click at [321, 500] on textarea at bounding box center [518, 524] width 499 height 70
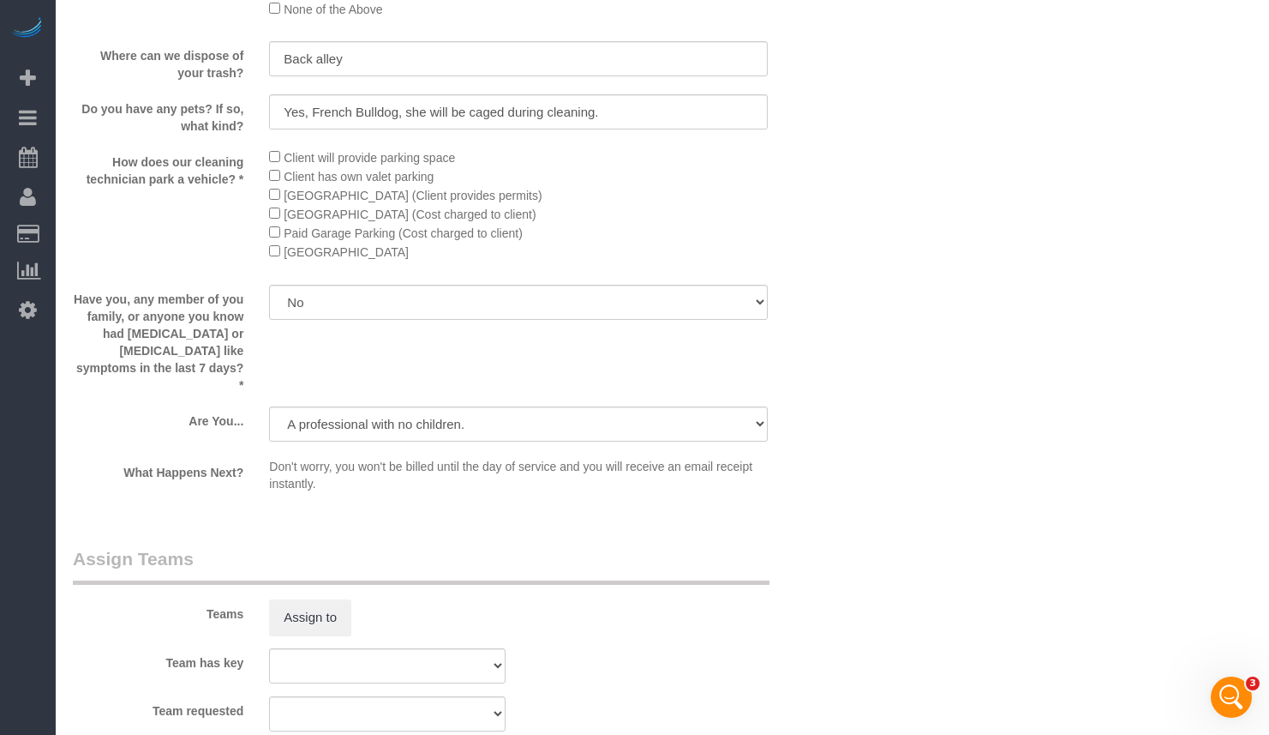
scroll to position [3280, 0]
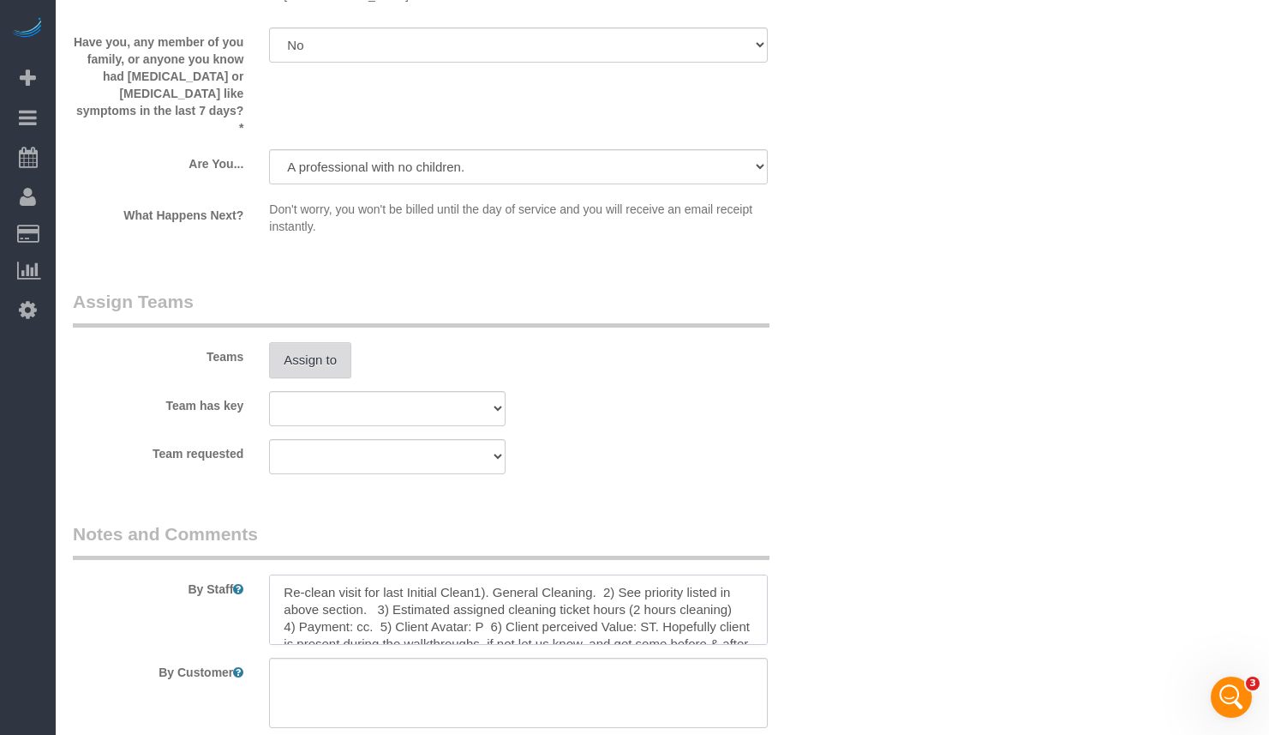
type textarea "Re-clean visit for last Initial Clean1). General Cleaning. 2) See priority list…"
click at [308, 342] on button "Assign to" at bounding box center [310, 360] width 82 height 36
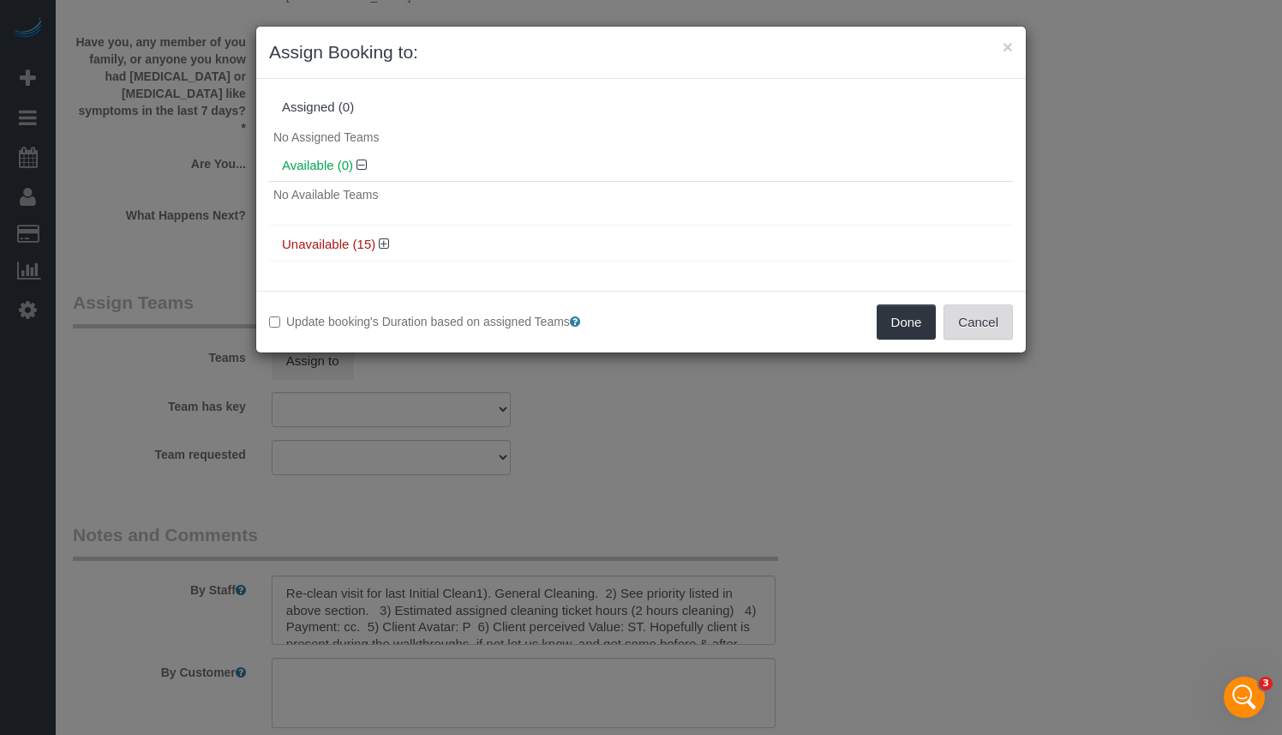
drag, startPoint x: 987, startPoint y: 328, endPoint x: 978, endPoint y: 328, distance: 9.4
click at [987, 328] on button "Cancel" at bounding box center [978, 322] width 69 height 36
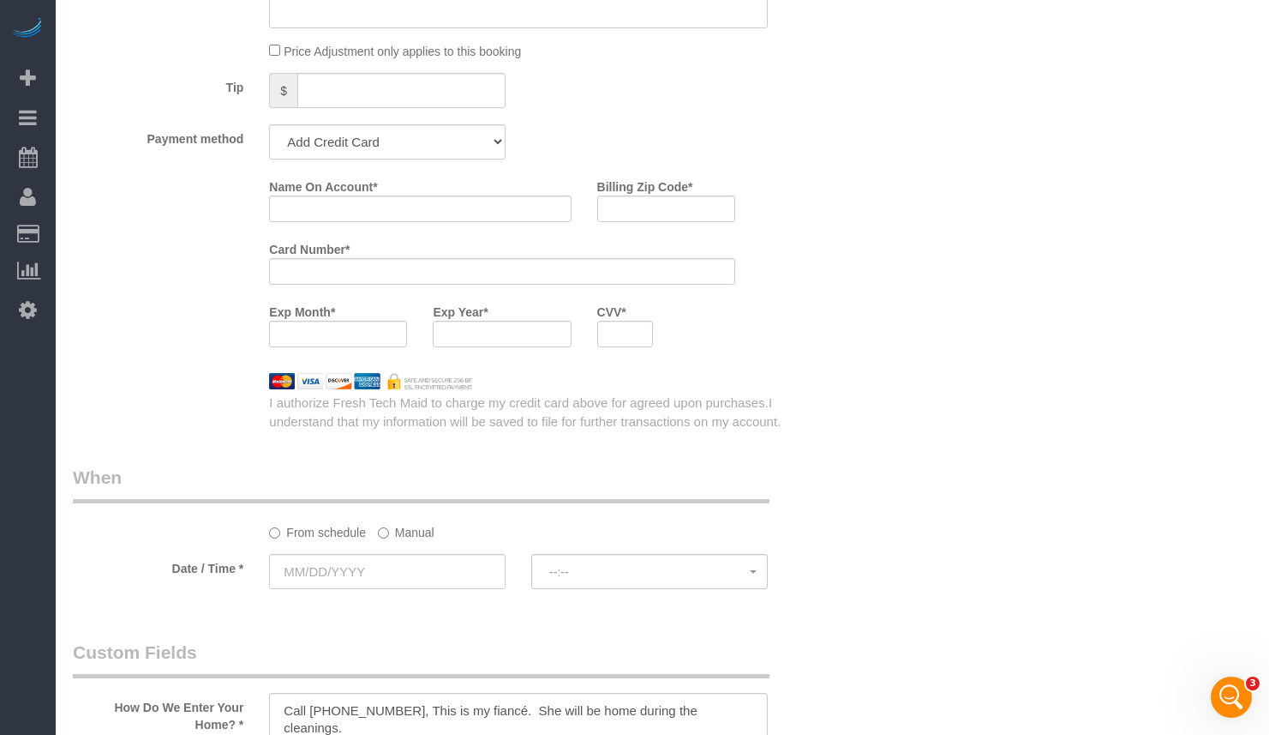
scroll to position [1822, 0]
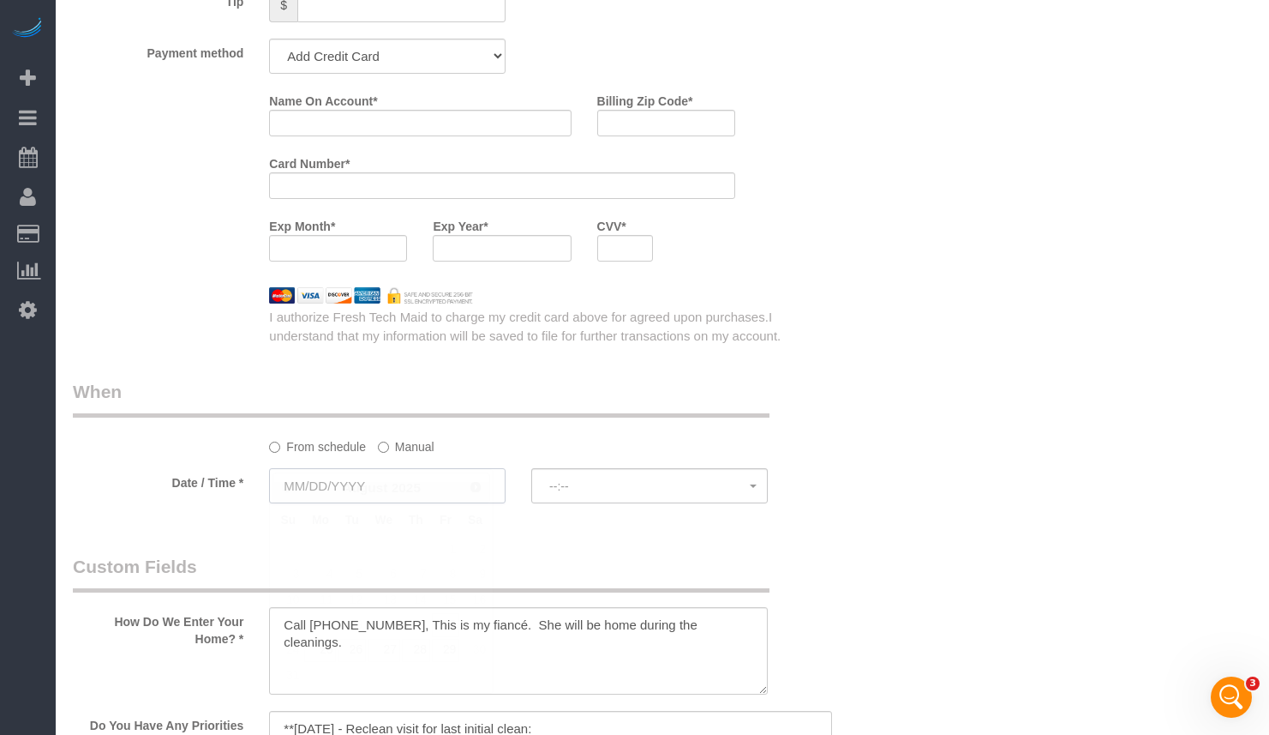
click at [417, 468] on input "text" at bounding box center [387, 485] width 237 height 35
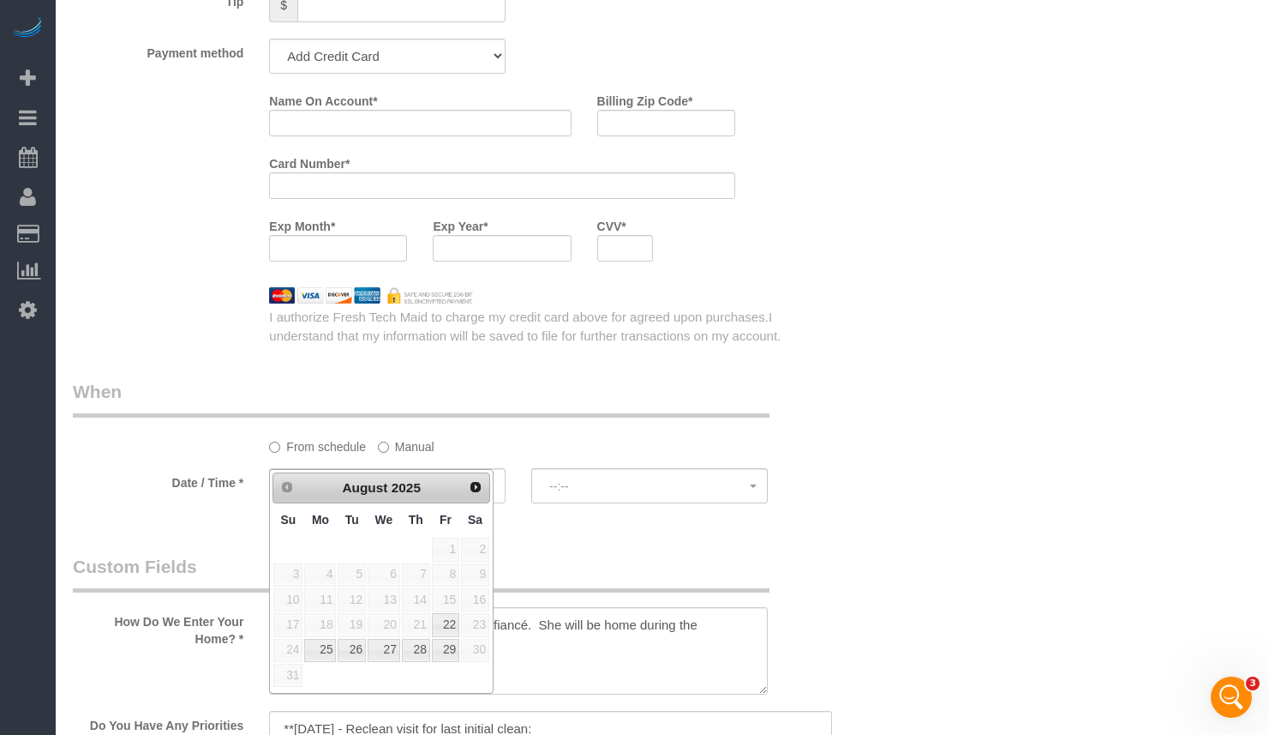
click at [408, 432] on label "Manual" at bounding box center [406, 443] width 57 height 23
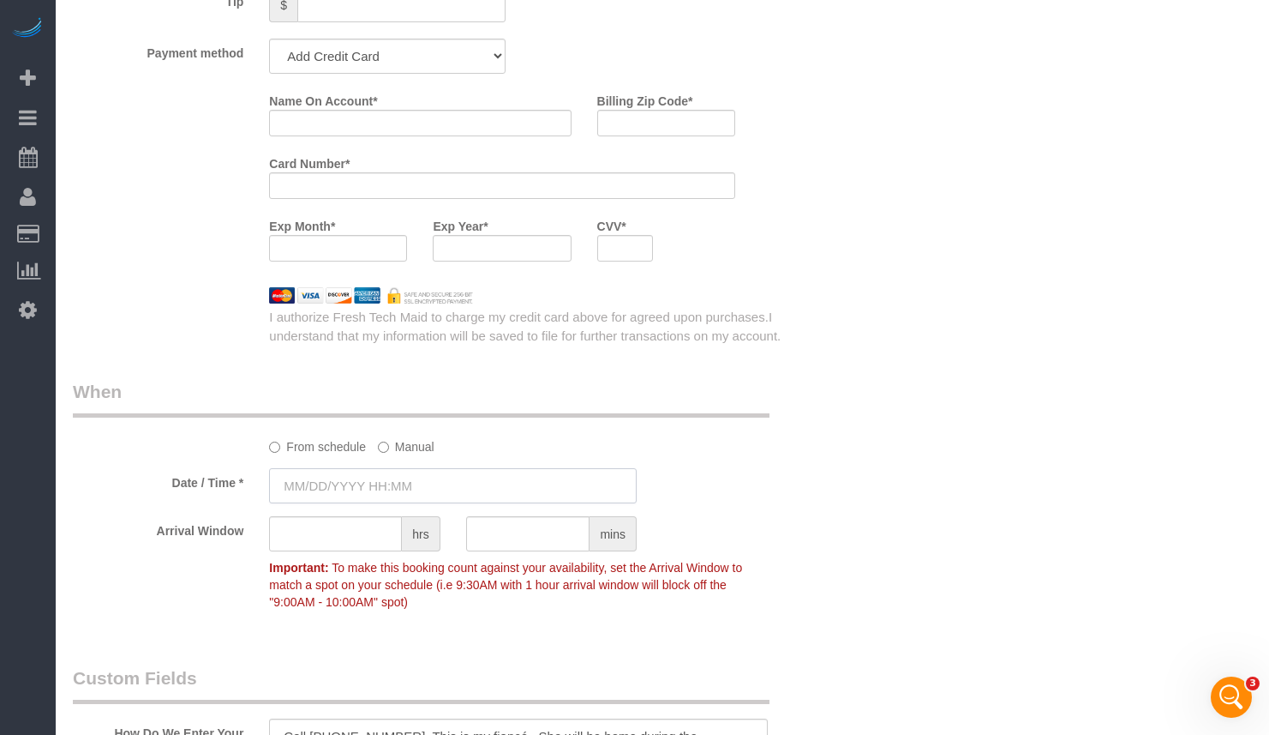
click at [405, 468] on input "text" at bounding box center [453, 485] width 368 height 35
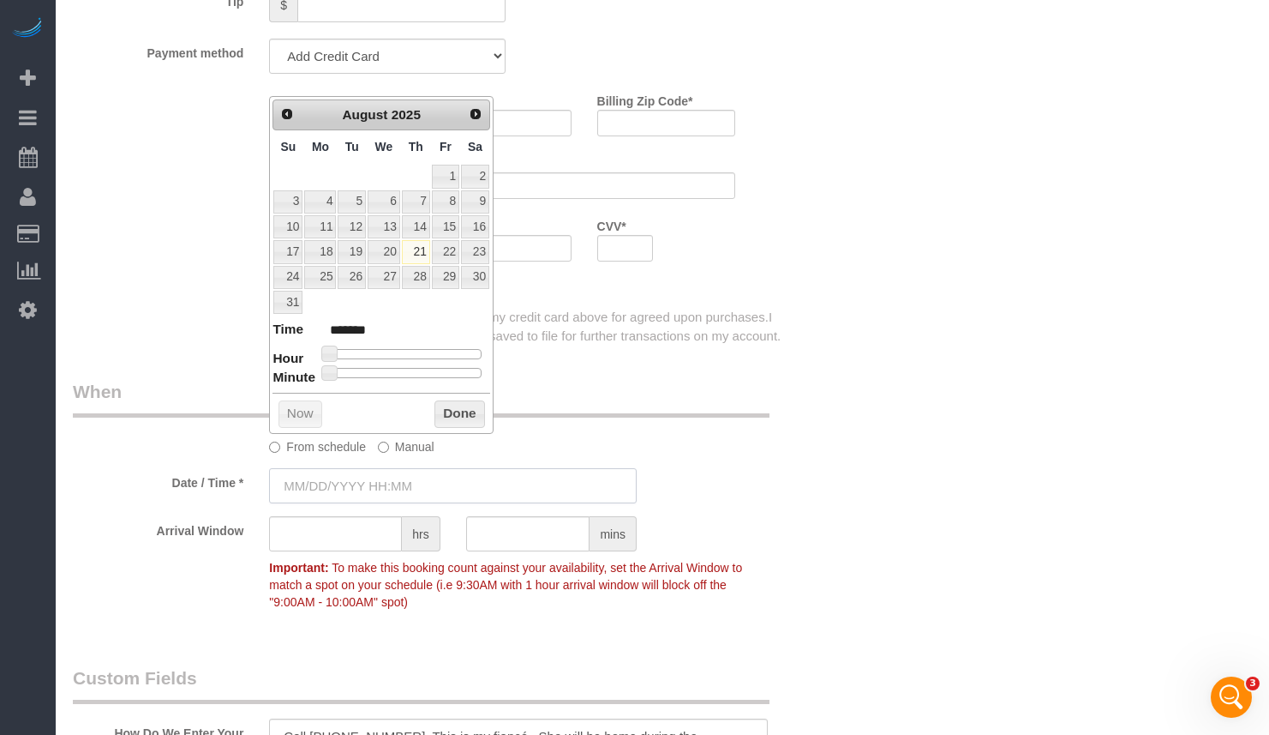
type input "[DATE] 8:00AM"
click at [925, 353] on div "Who Email** [EMAIL_ADDRESS][DOMAIN_NAME] Name * [PERSON_NAME] Where Address** […" at bounding box center [662, 327] width 1179 height 4106
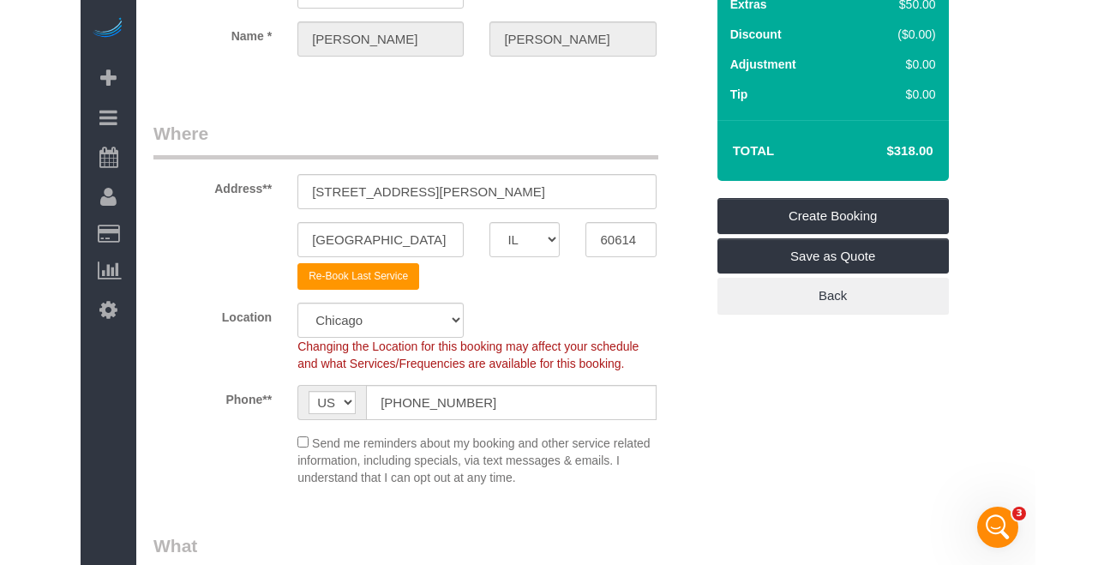
scroll to position [647, 0]
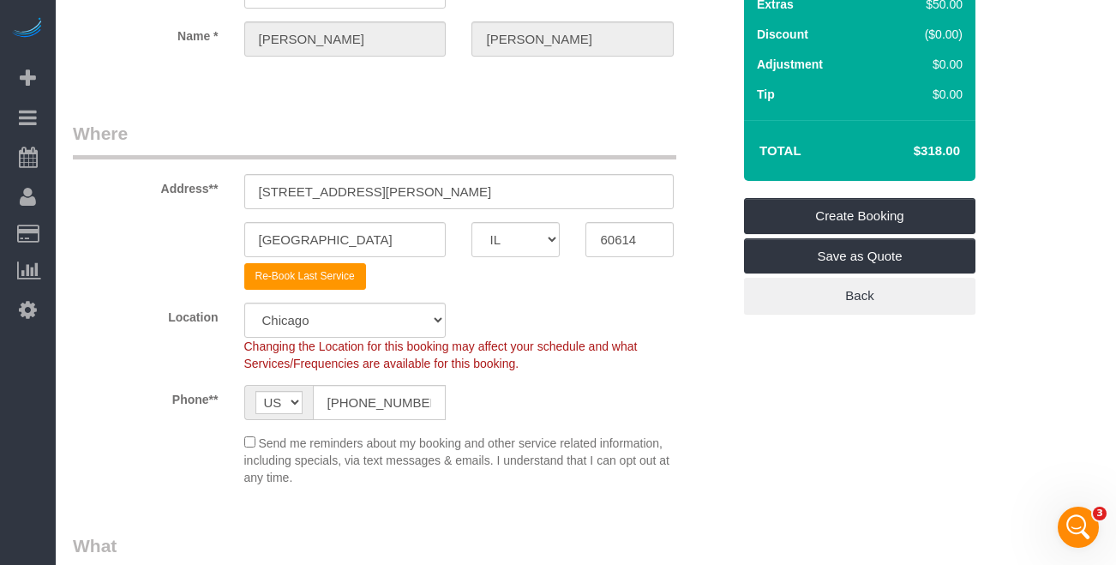
click at [135, 303] on div "Location [GEOGRAPHIC_DATA] [GEOGRAPHIC_DATA] Skokie Northwest Western Changing …" at bounding box center [402, 337] width 684 height 69
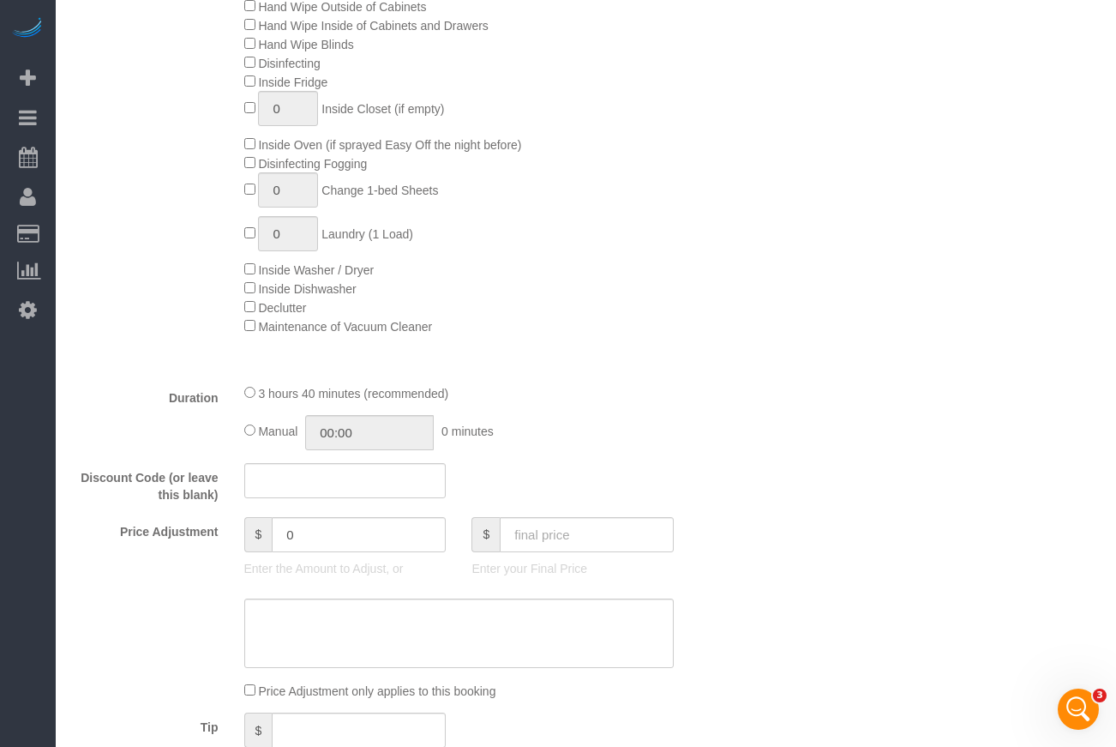
scroll to position [1286, 0]
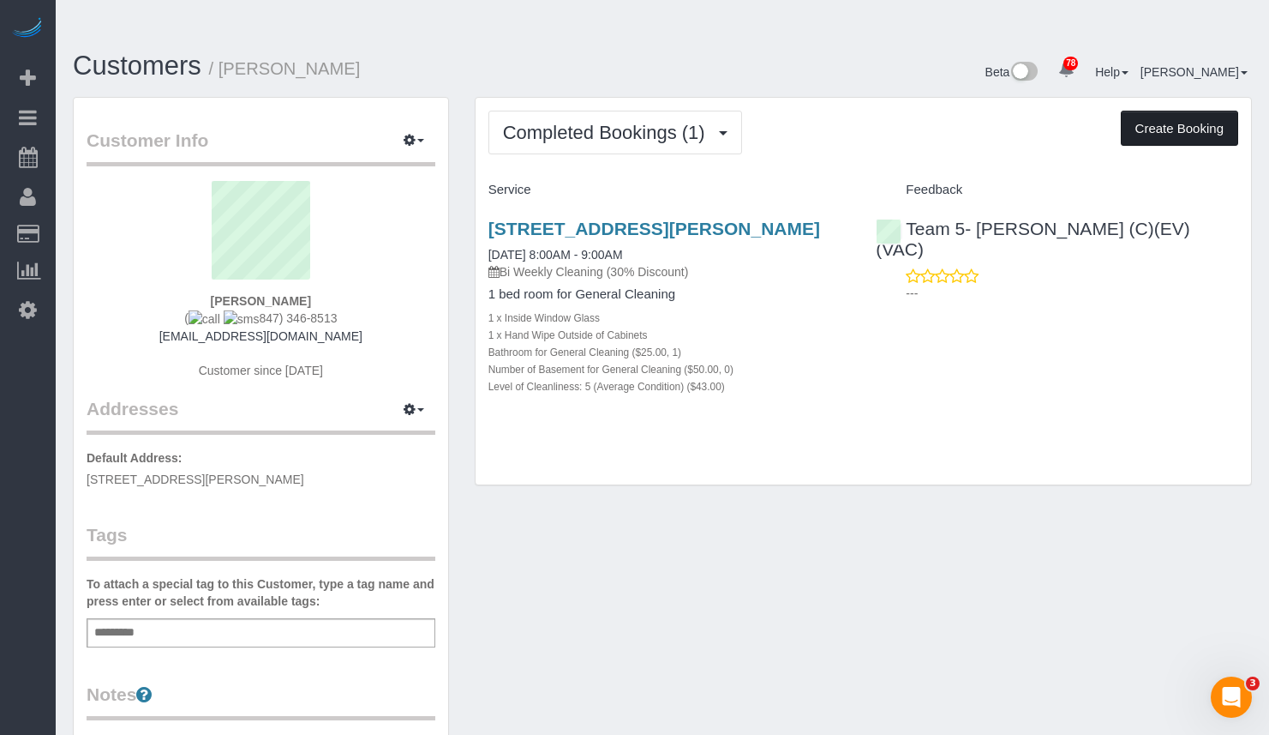
click at [1176, 111] on button "Create Booking" at bounding box center [1179, 129] width 117 height 36
select select "IL"
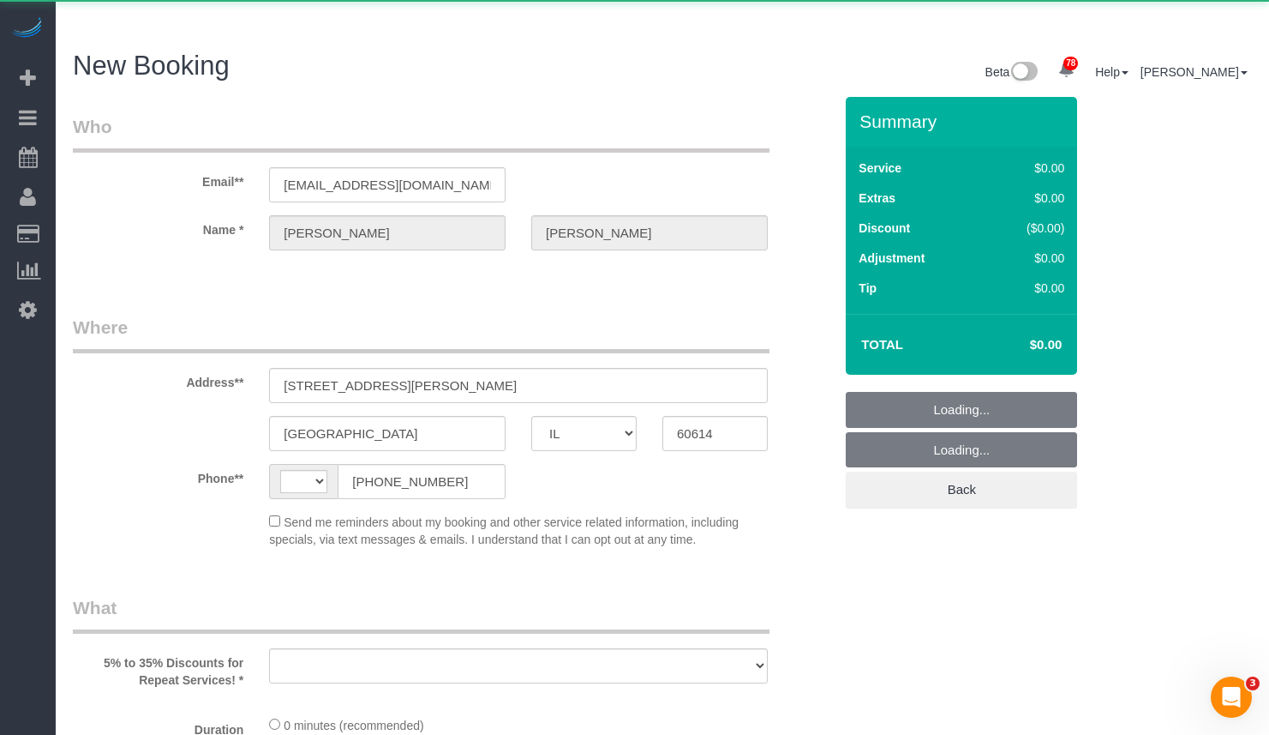
select select "string:US"
select select "string:fspay-03f628dc-4f09-4b39-b0a4-31e33f7cb69e"
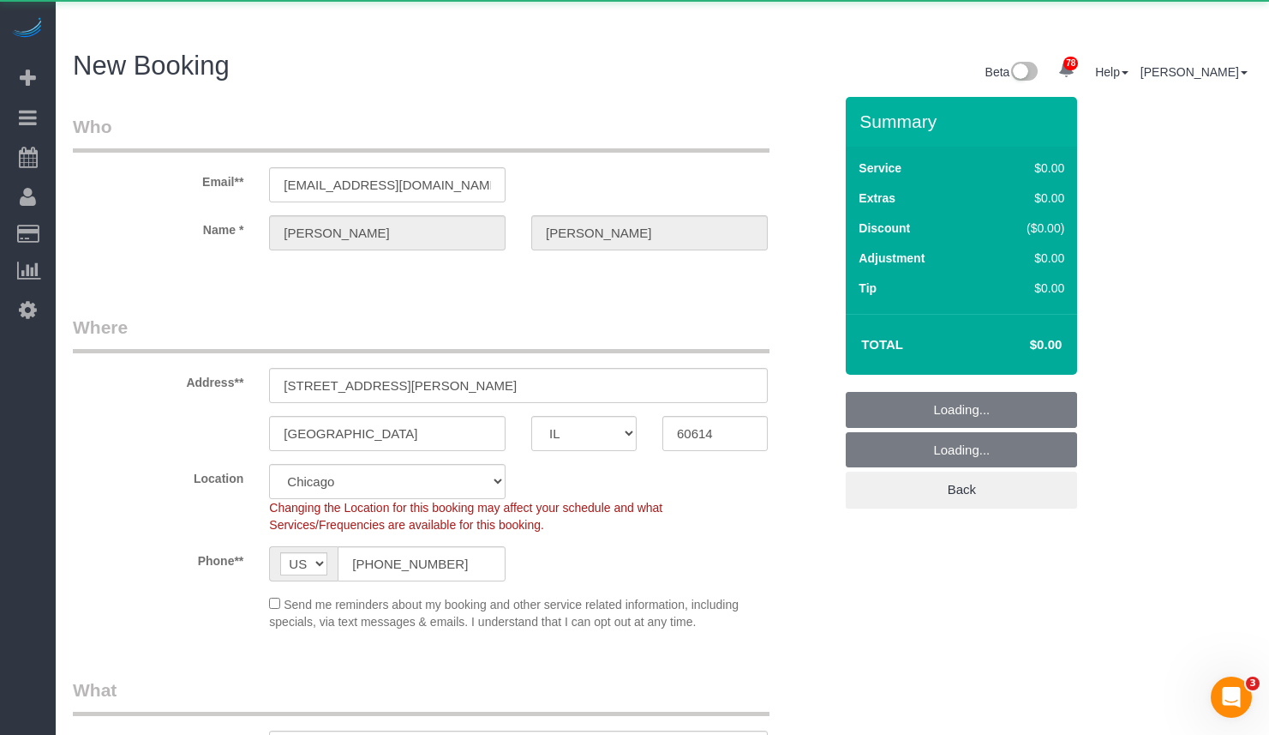
select select "object:1421"
select select "512"
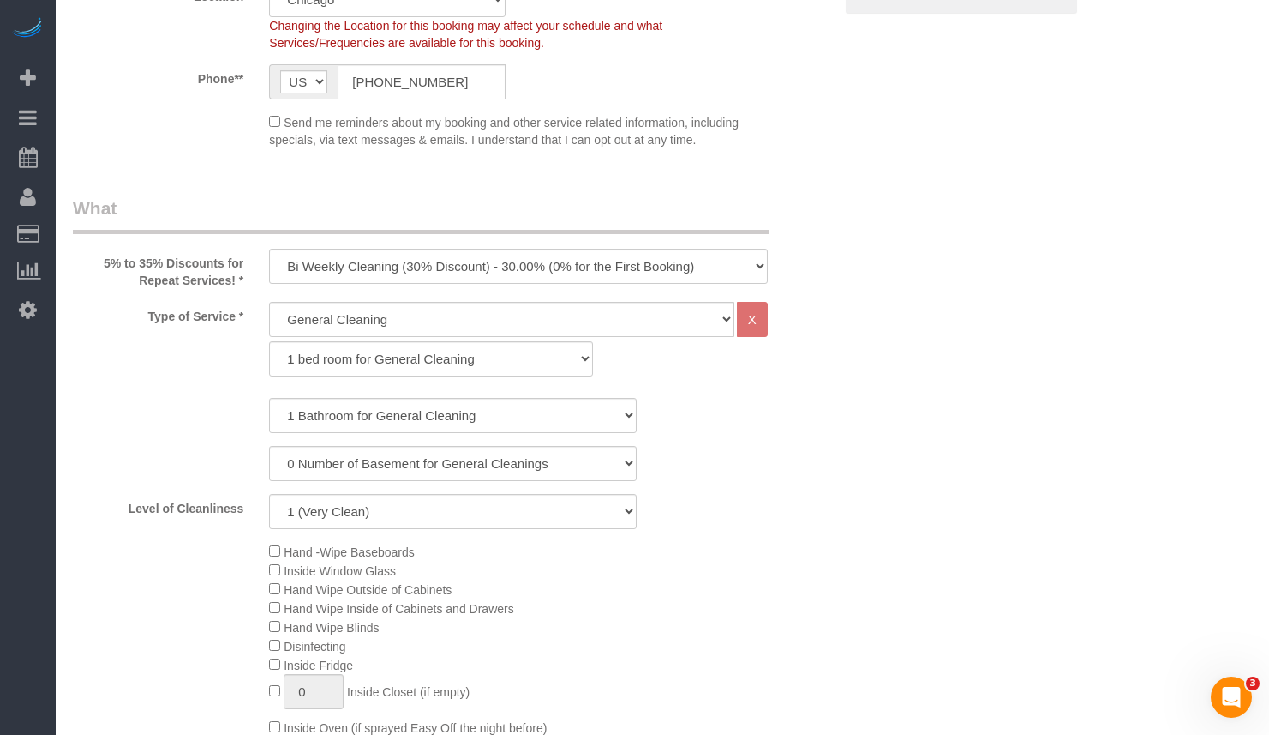
scroll to position [343, 0]
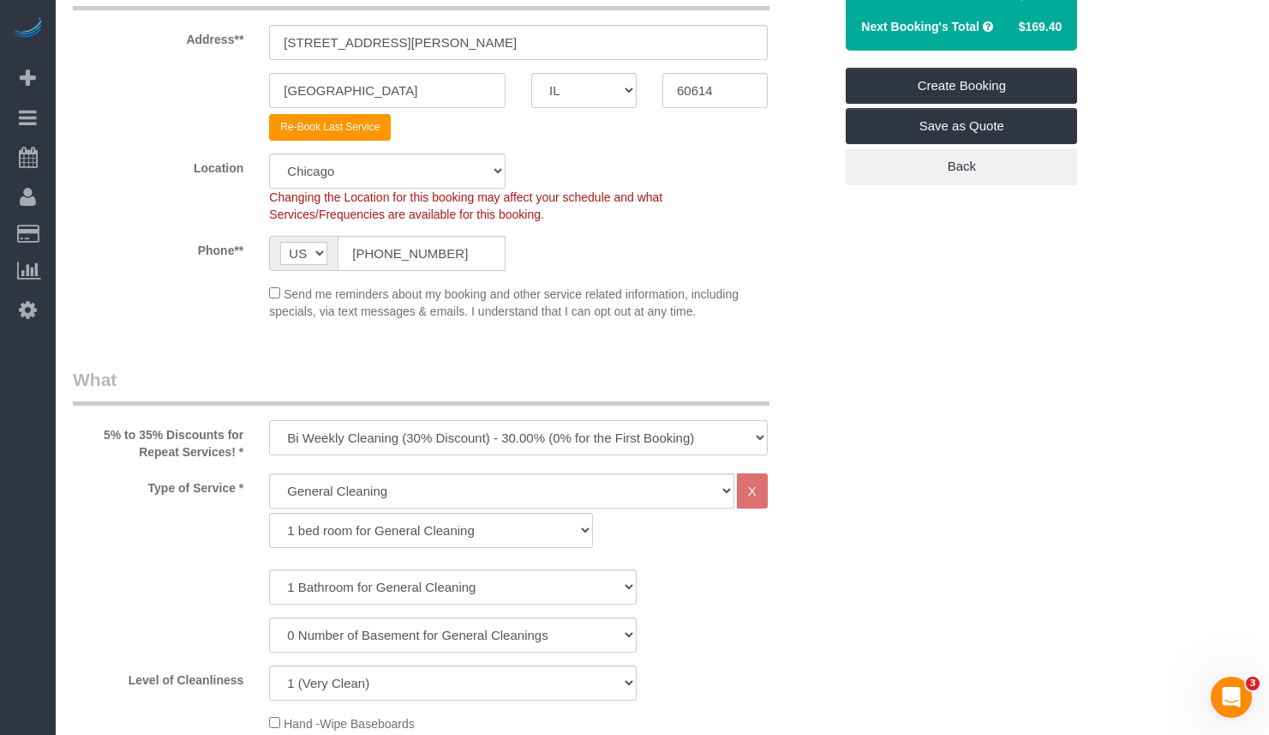
click at [382, 420] on select "One Time Cleaning Weekly Cleaning (35% Discount) - 35.00% (0% for the First Boo…" at bounding box center [518, 437] width 499 height 35
select select "object:1734"
click at [269, 420] on select "One Time Cleaning Weekly Cleaning (35% Discount) - 35.00% (0% for the First Boo…" at bounding box center [518, 437] width 499 height 35
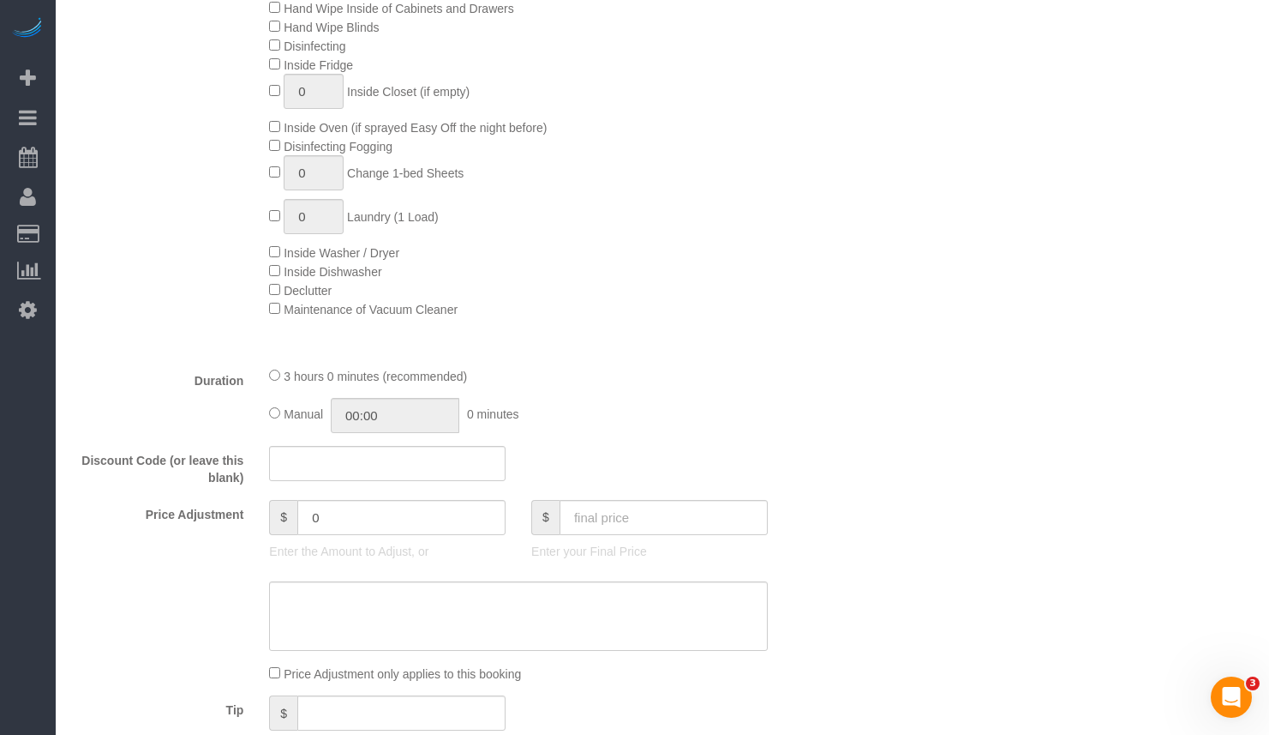
scroll to position [1286, 0]
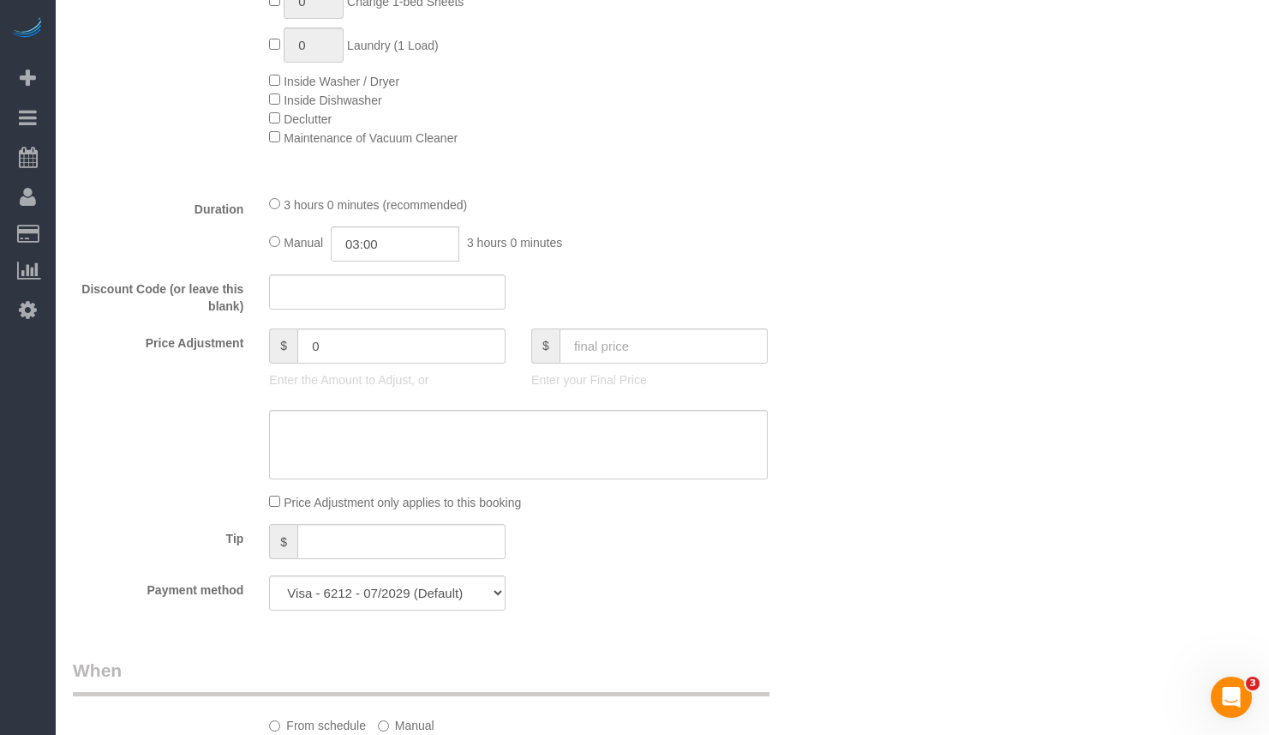
click at [473, 226] on div "Manual 03:00 3 hours 0 minutes" at bounding box center [518, 243] width 499 height 35
drag, startPoint x: 405, startPoint y: 212, endPoint x: 352, endPoint y: 212, distance: 53.1
click at [352, 226] on input "03:00" at bounding box center [395, 243] width 129 height 35
type input "02:00"
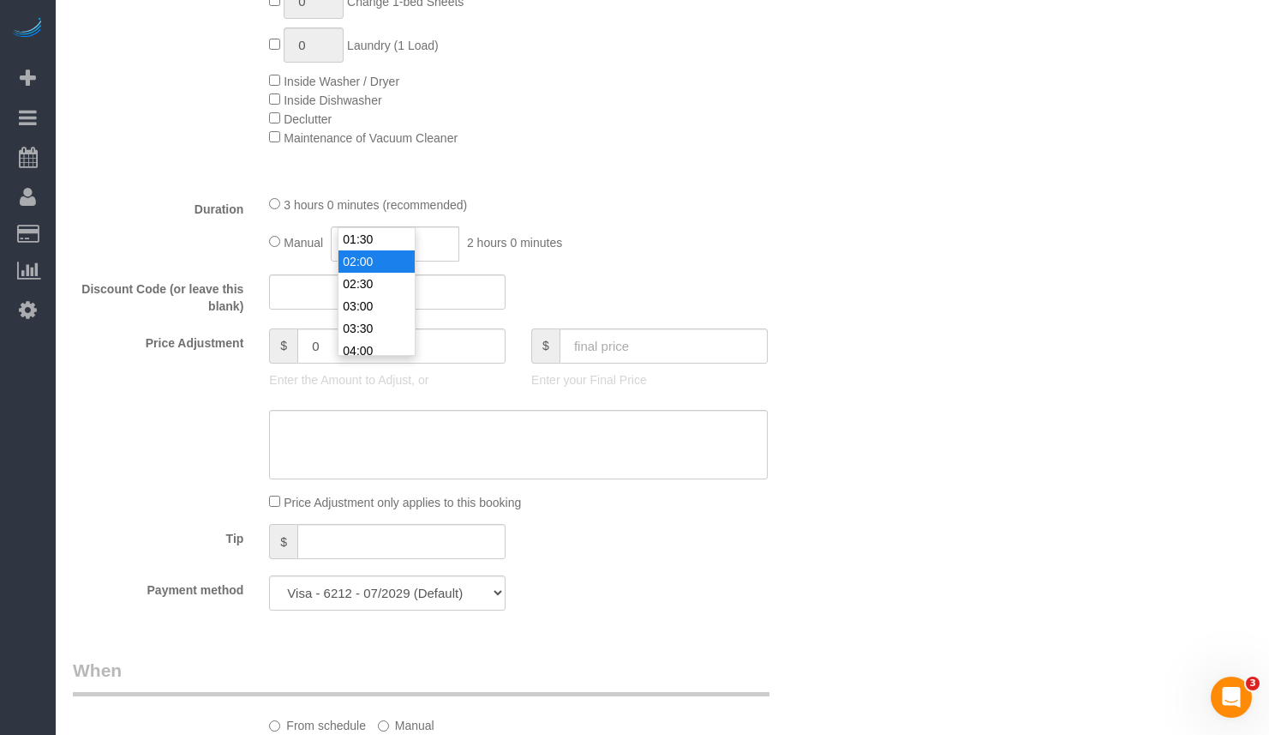
click at [922, 132] on div "Who Email** [EMAIL_ADDRESS][DOMAIN_NAME] Name * [PERSON_NAME] Where Address** […" at bounding box center [662, 576] width 1179 height 3531
